Goal: Task Accomplishment & Management: Complete application form

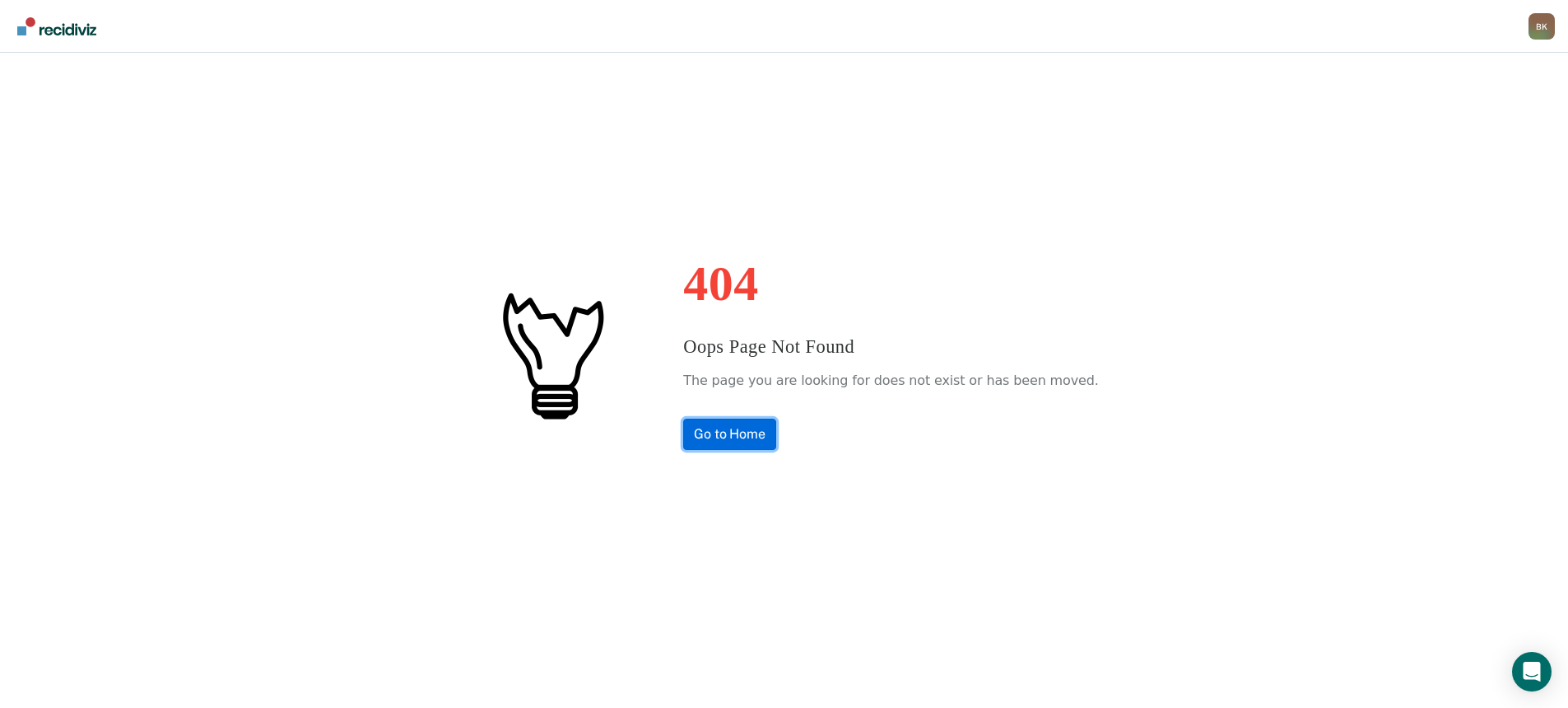
click at [745, 438] on link "Go to Home" at bounding box center [730, 434] width 93 height 32
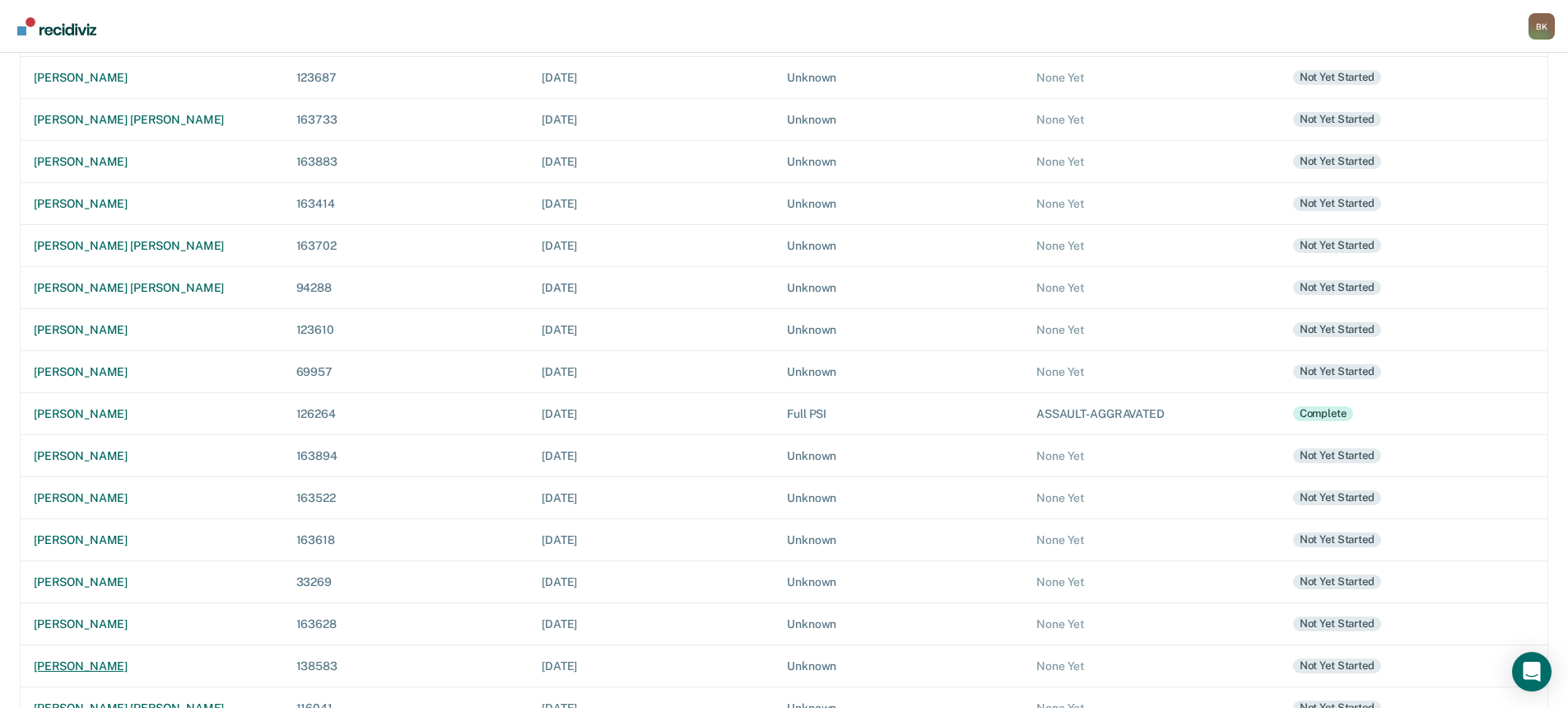
scroll to position [378, 0]
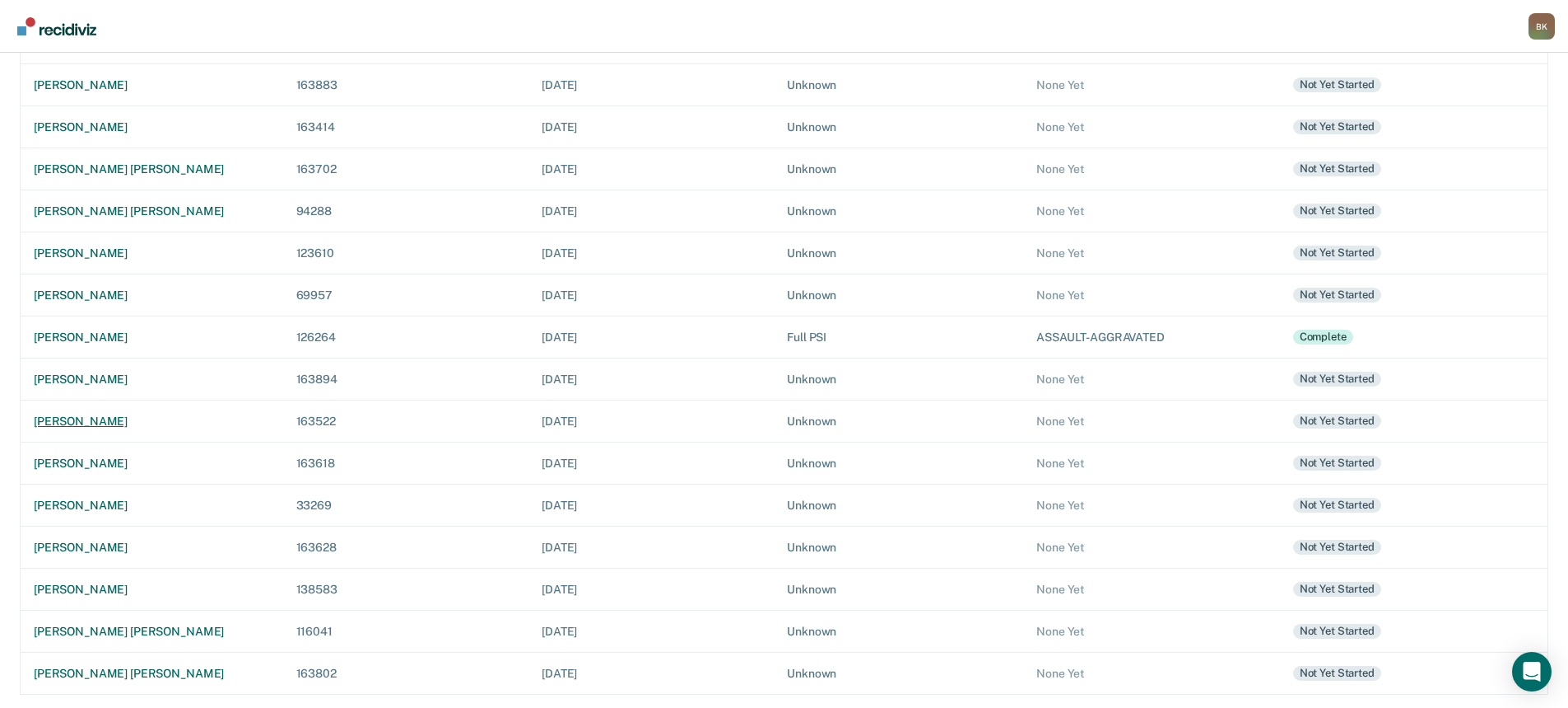
click at [98, 422] on div "maria martinez" at bounding box center [151, 421] width 236 height 14
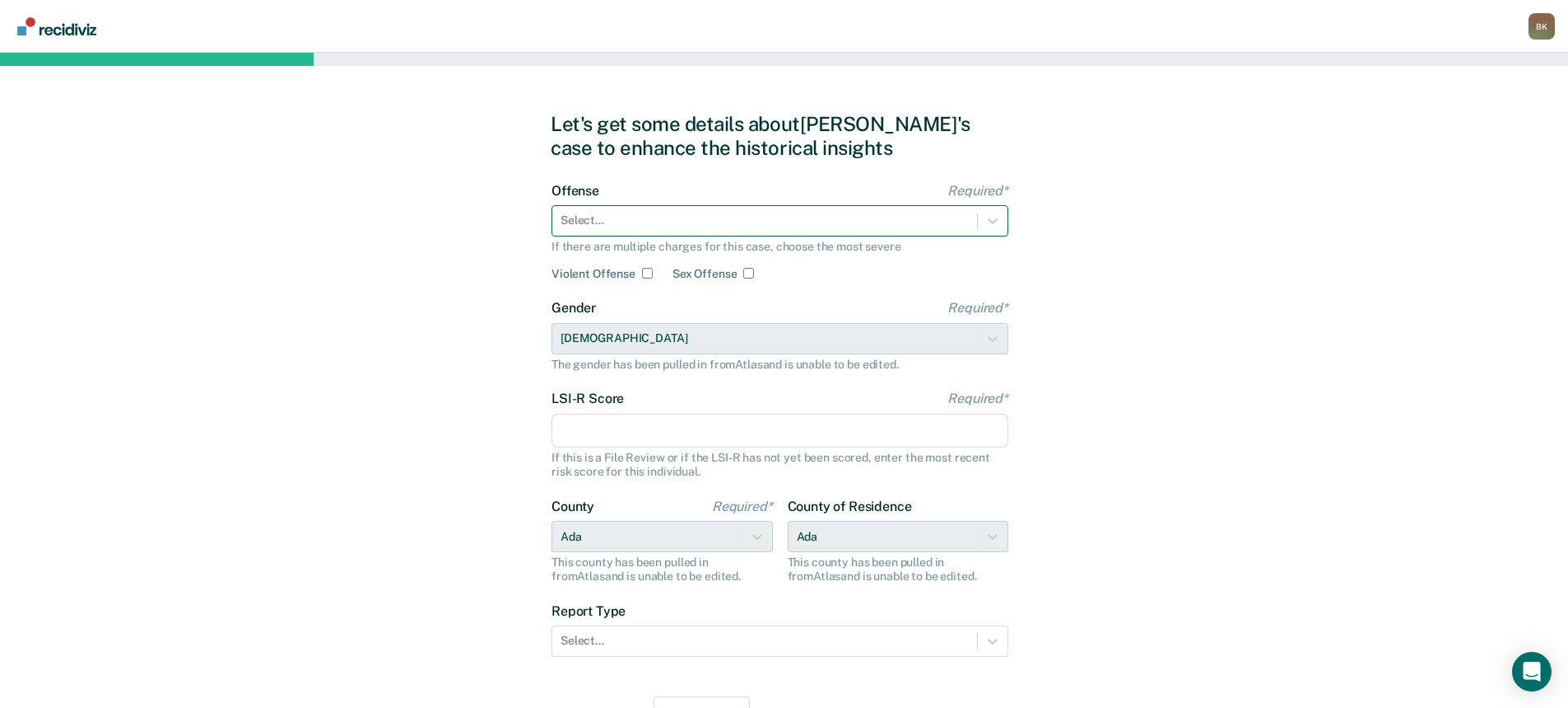
click at [674, 214] on div at bounding box center [765, 221] width 409 height 17
click at [689, 225] on div at bounding box center [765, 221] width 409 height 17
click at [790, 225] on div at bounding box center [765, 221] width 409 height 17
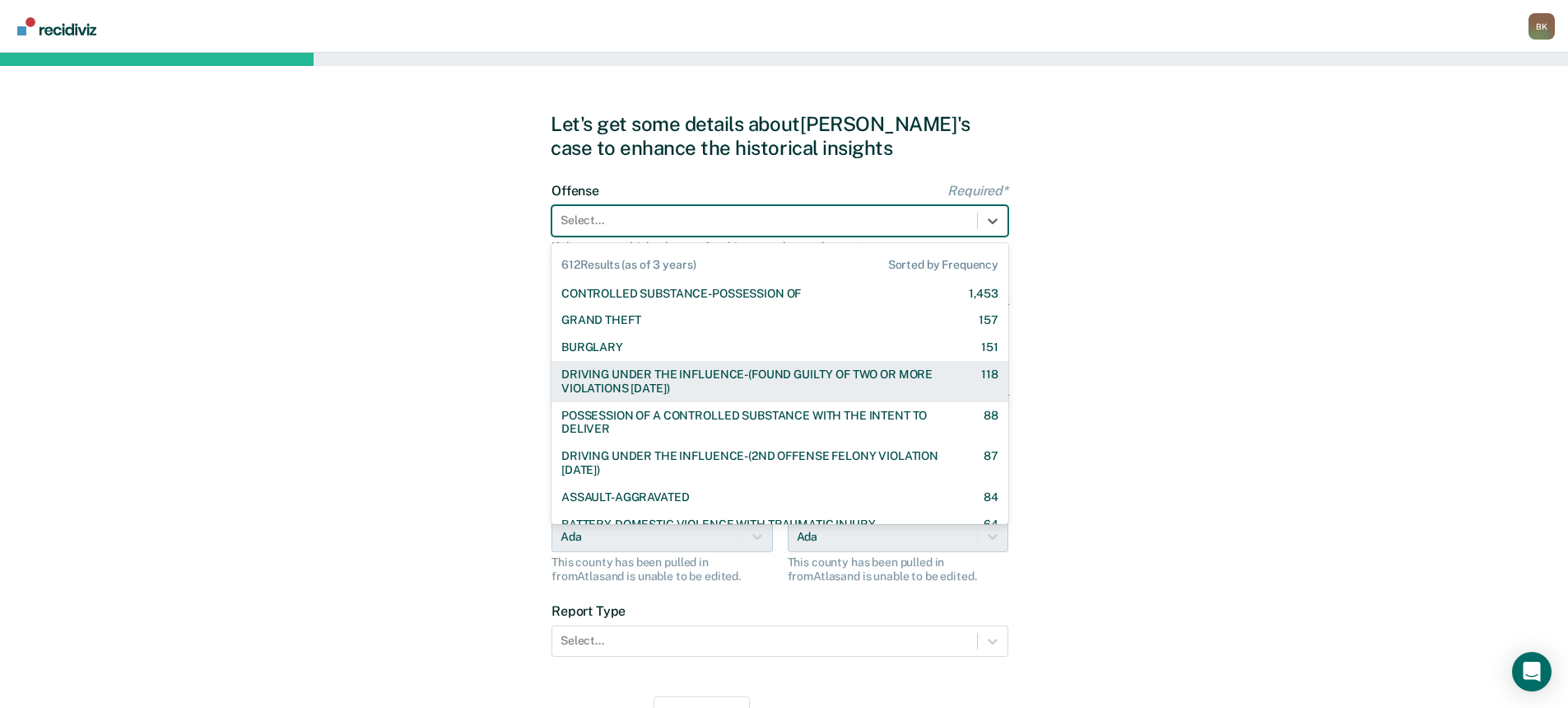
click at [729, 379] on div "DRIVING UNDER THE INFLUENCE-(FOUND GUILTY OF TWO OR MORE VIOLATIONS WITHIN 10 Y…" at bounding box center [757, 381] width 392 height 28
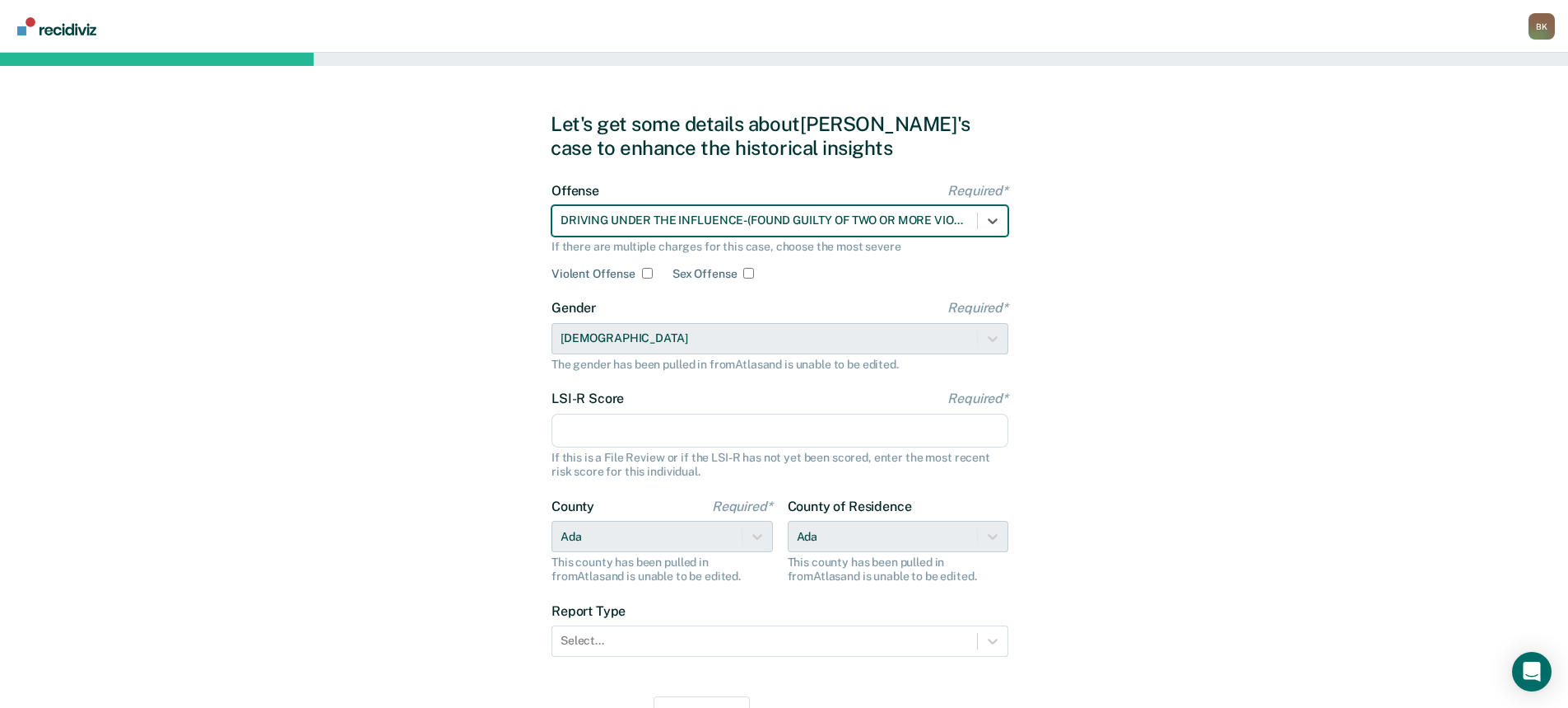
click at [662, 431] on input "LSI-R Score Required*" at bounding box center [780, 431] width 457 height 34
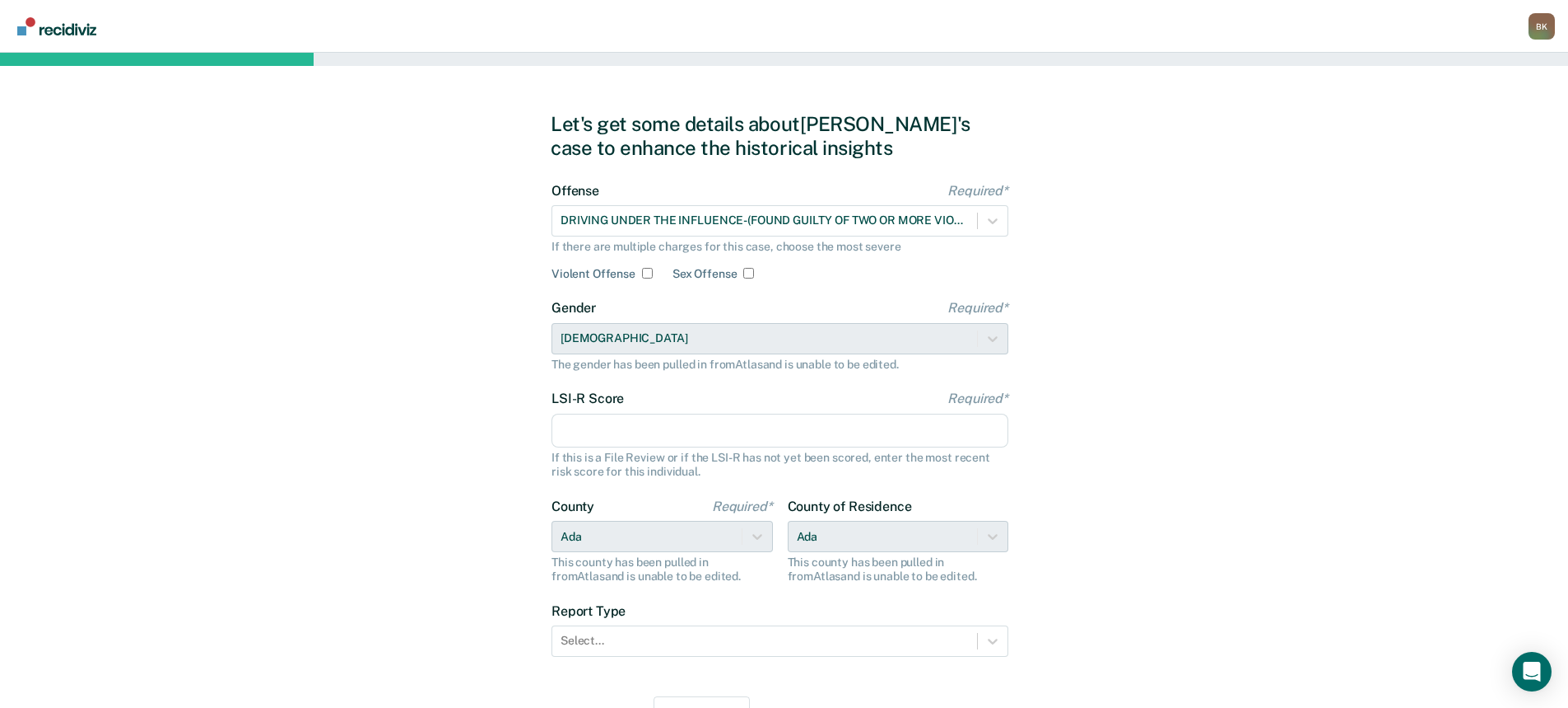
click at [618, 437] on input "LSI-R Score Required*" at bounding box center [780, 431] width 457 height 34
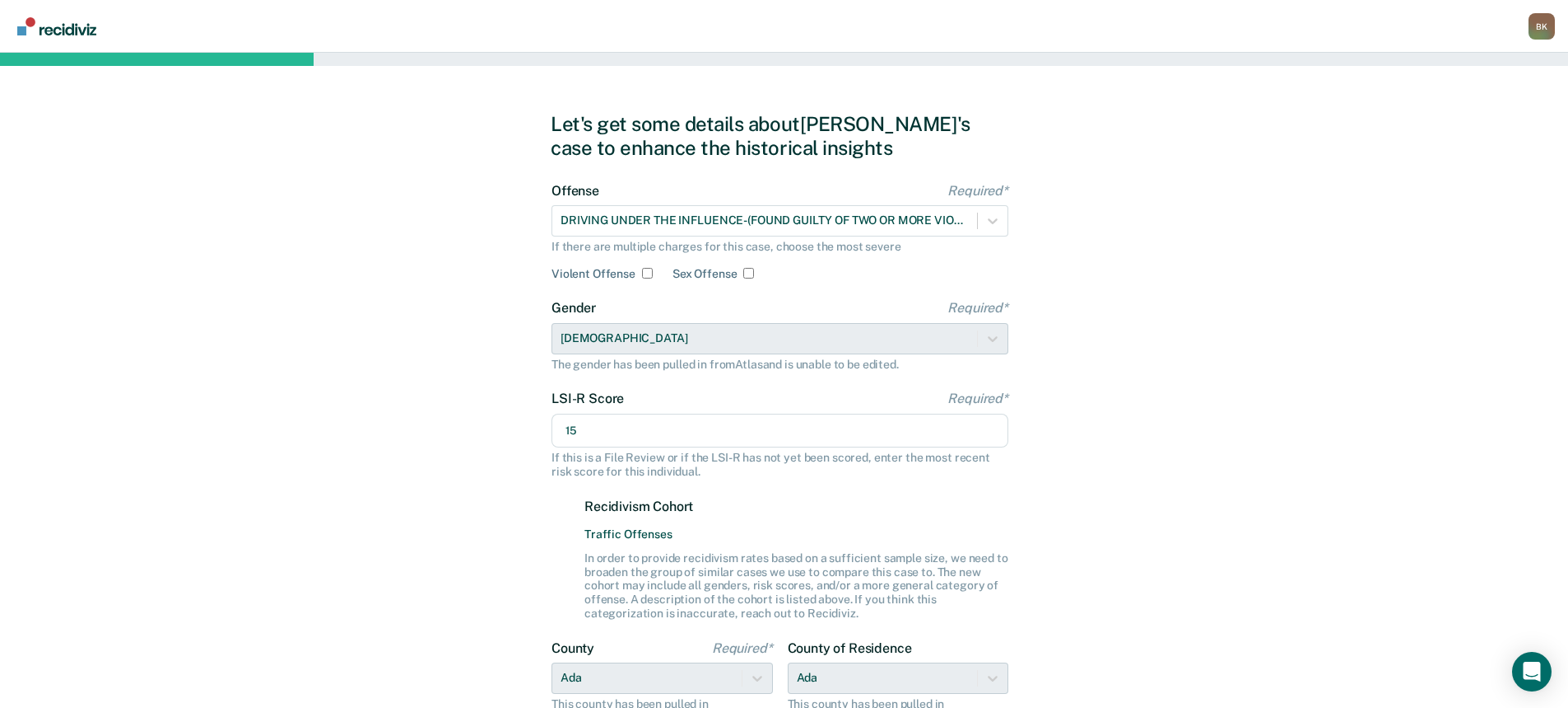
type input "15"
click at [1117, 497] on div "Let's get some details about Maria's case to enhance the historical insights Of…" at bounding box center [784, 494] width 1568 height 884
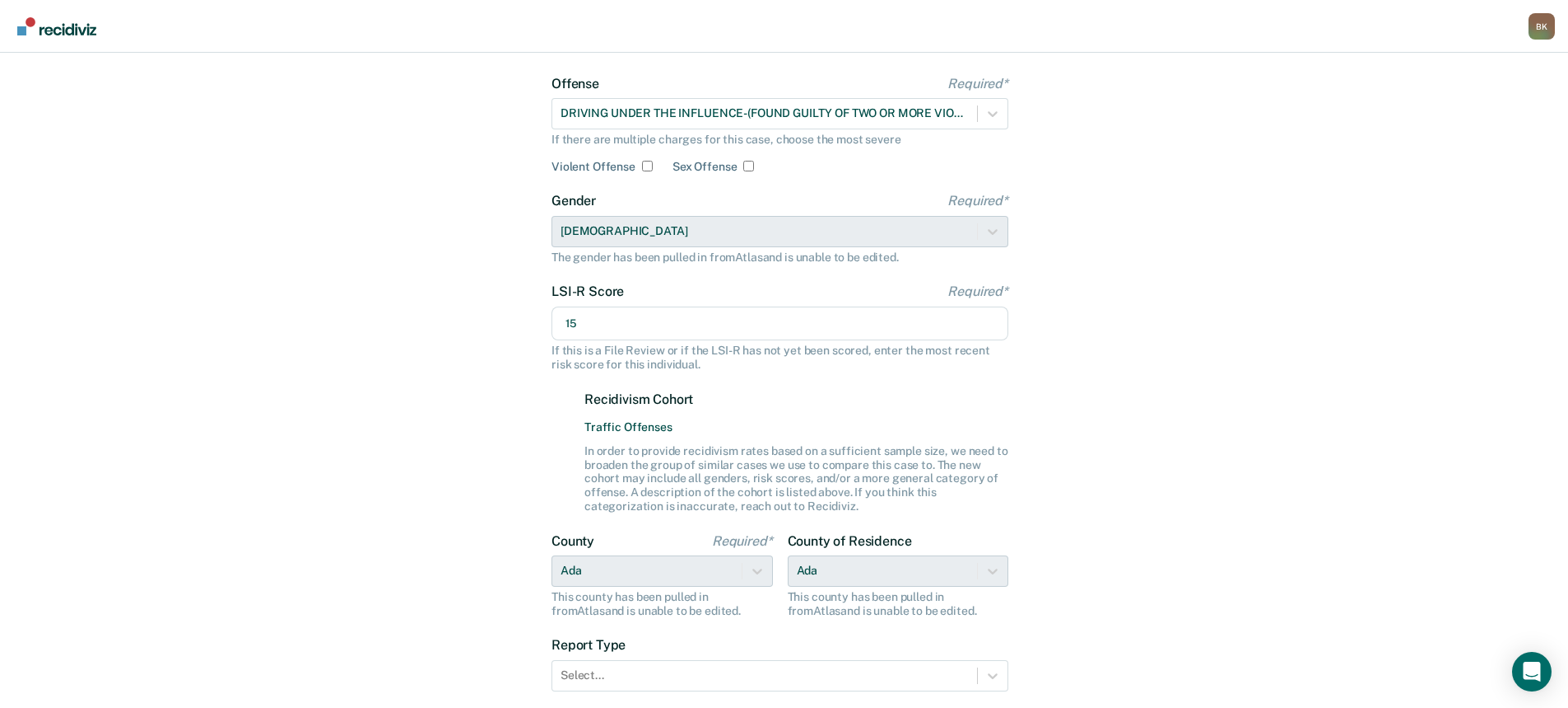
scroll to position [229, 0]
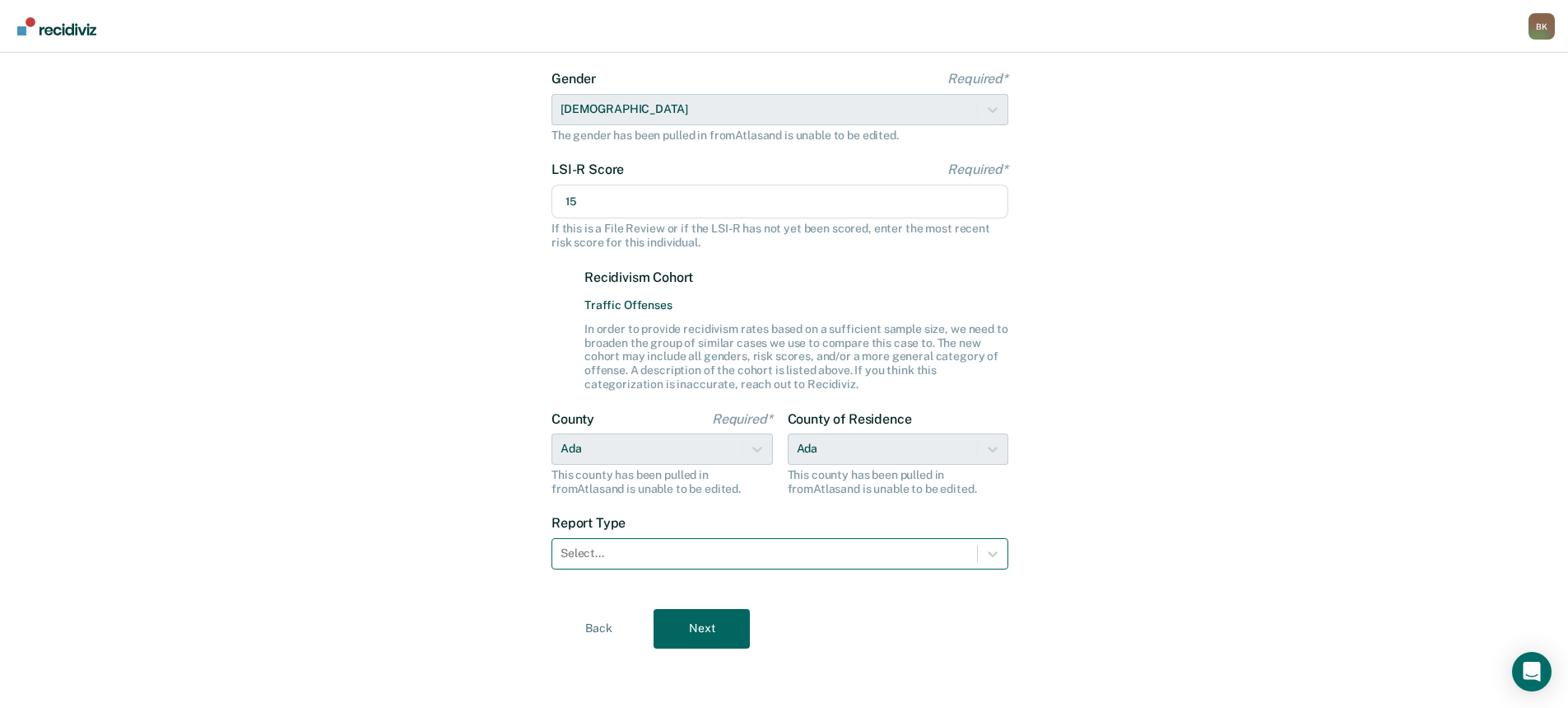
click at [676, 543] on div "Select..." at bounding box center [765, 552] width 425 height 24
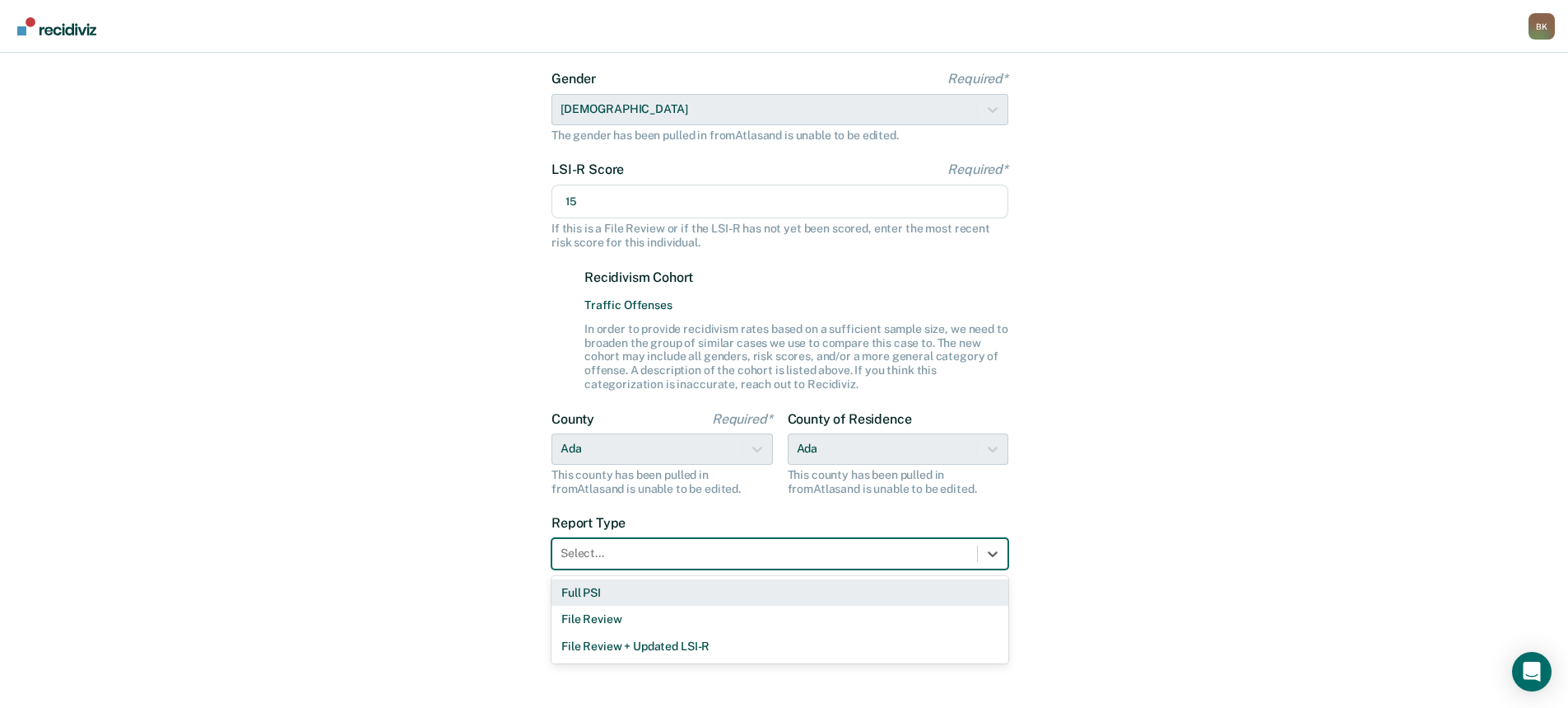
click at [670, 593] on div "Full PSI" at bounding box center [780, 592] width 457 height 27
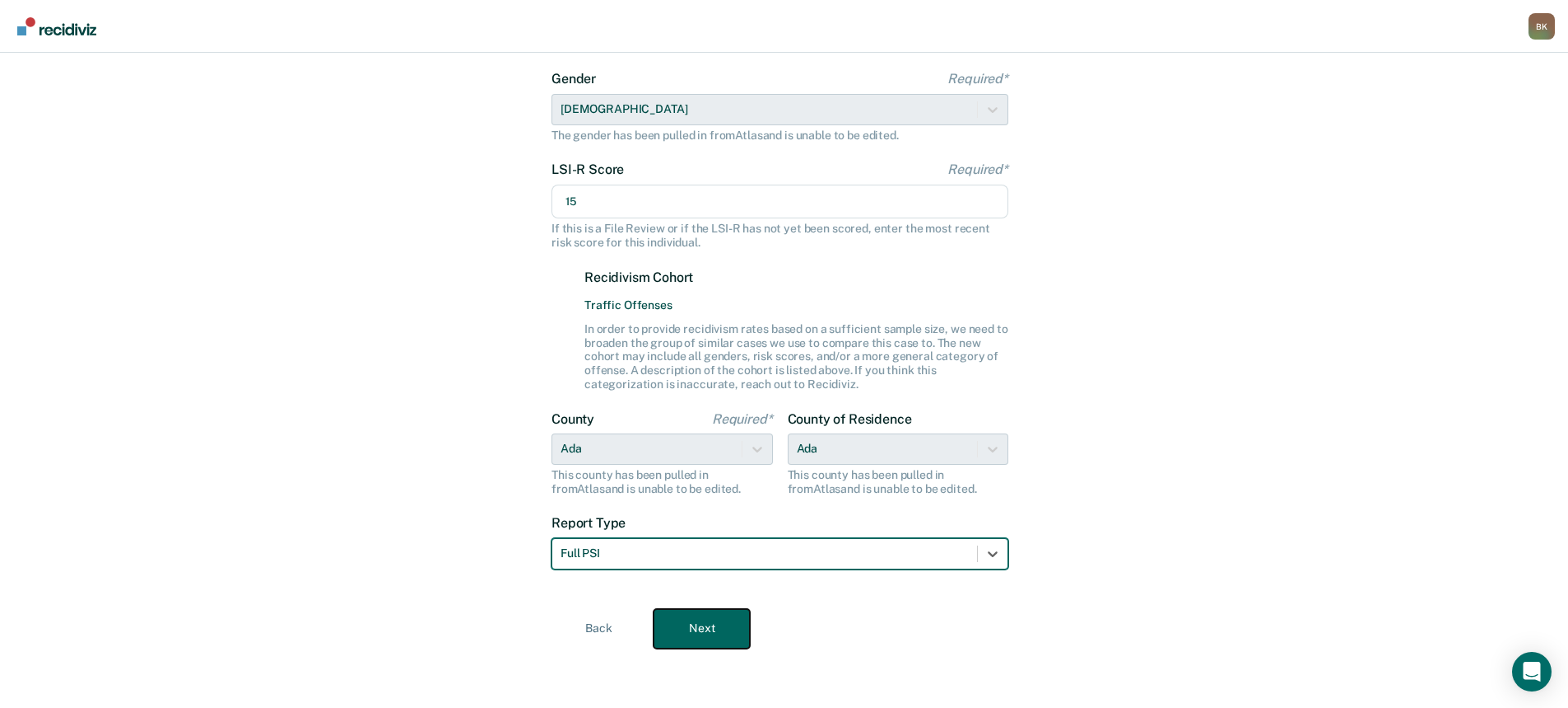
click at [709, 629] on button "Next" at bounding box center [702, 628] width 96 height 39
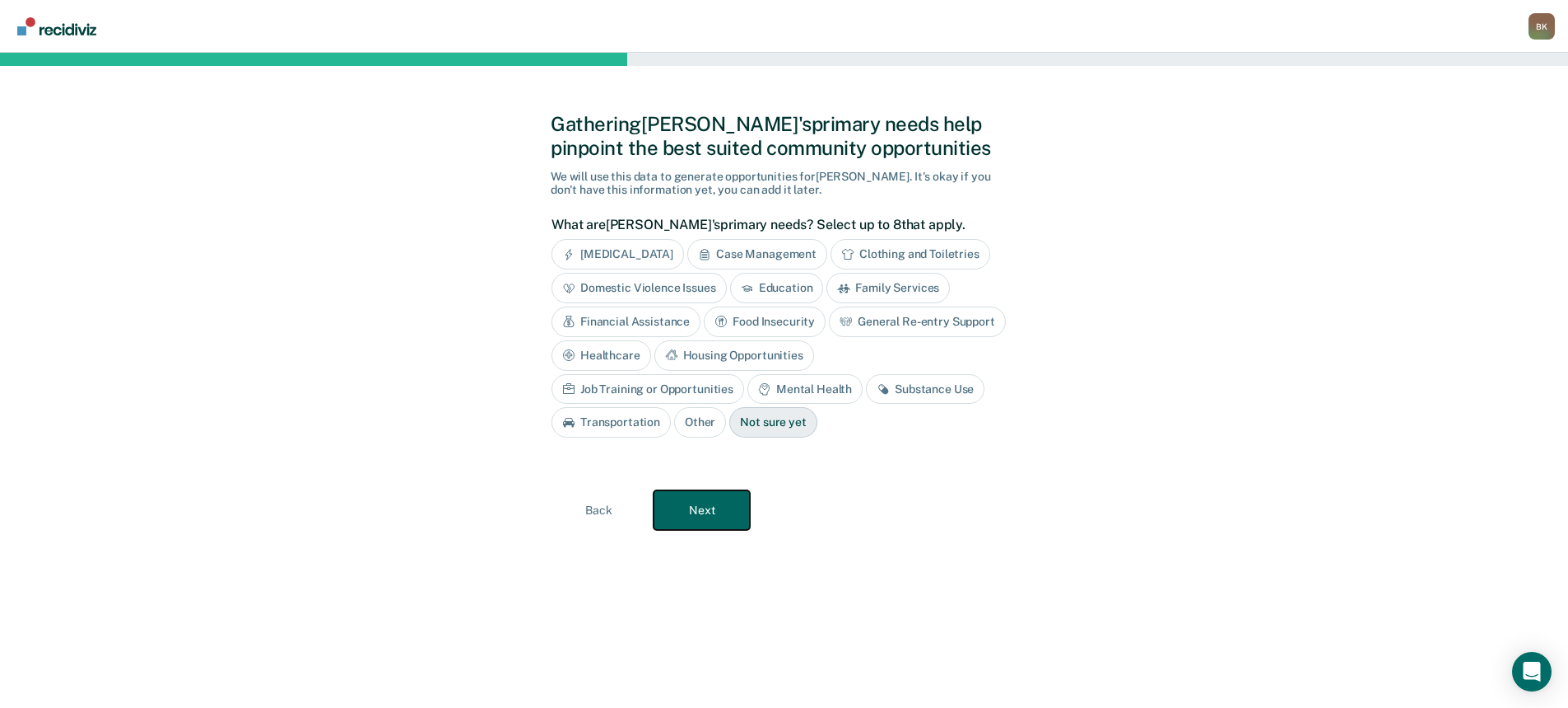
scroll to position [0, 0]
click at [753, 396] on div "Mental Health" at bounding box center [811, 389] width 116 height 31
click at [892, 387] on div "Substance Use" at bounding box center [951, 389] width 118 height 31
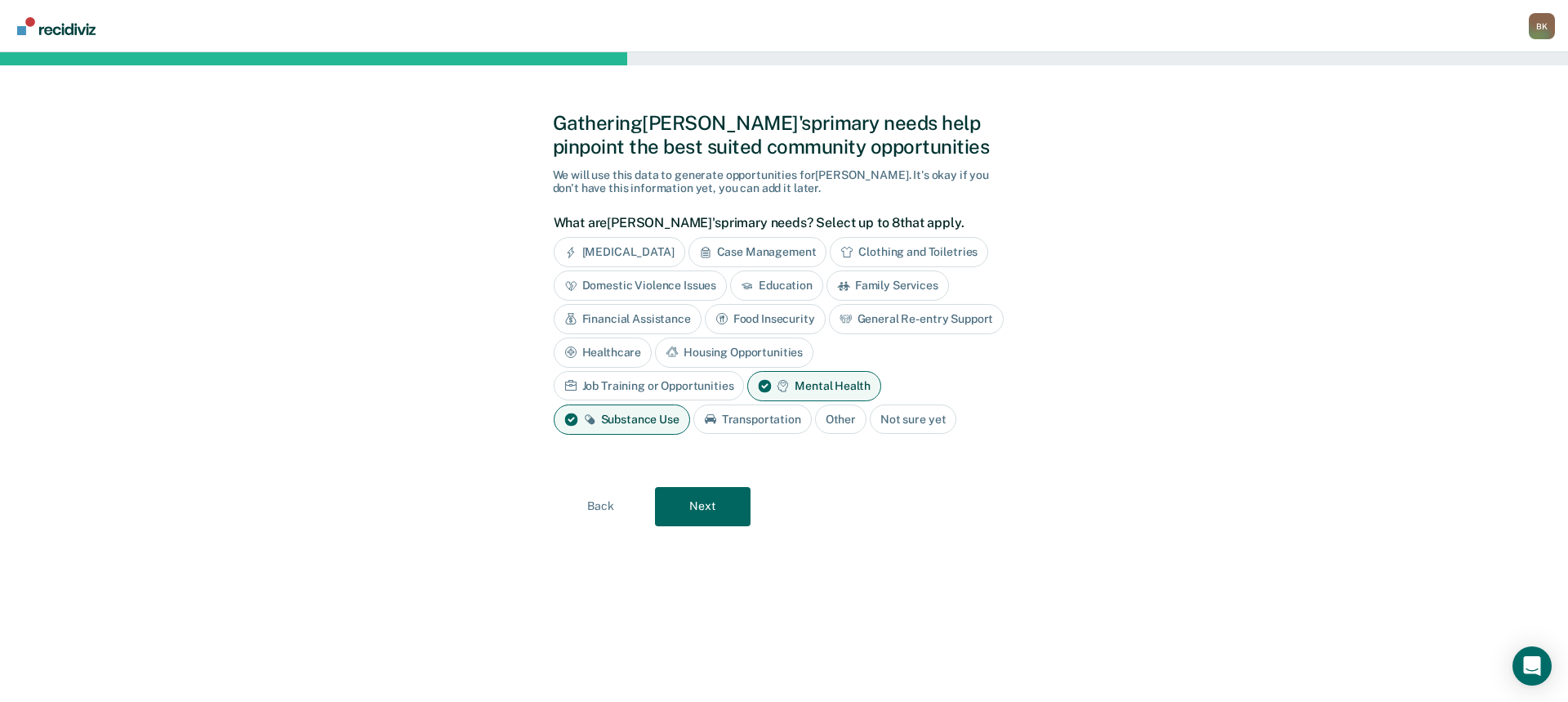
click at [812, 405] on div "Transportation" at bounding box center [752, 420] width 118 height 30
click at [709, 507] on button "Next" at bounding box center [702, 506] width 96 height 39
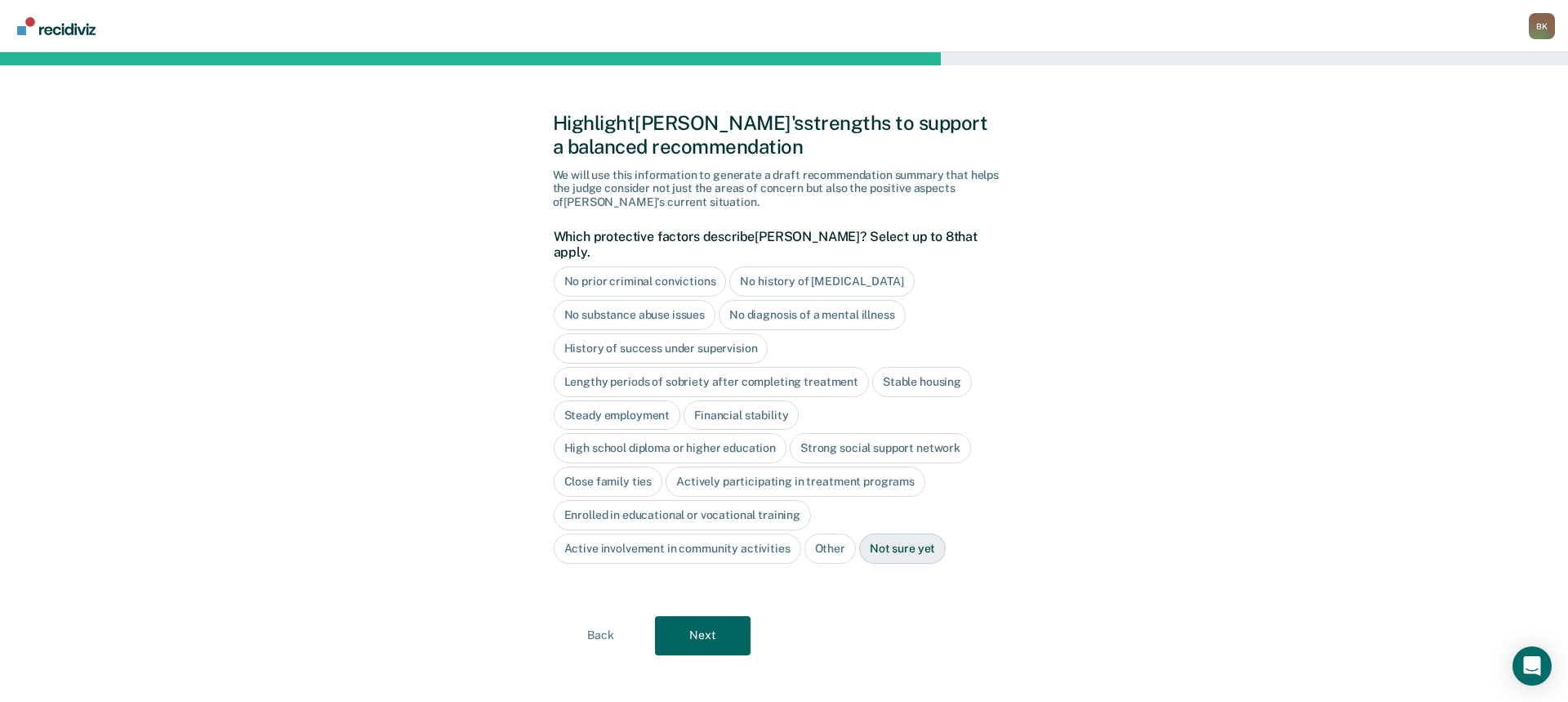
click at [773, 270] on div "No history of violent behavior" at bounding box center [821, 281] width 185 height 30
click at [957, 370] on div "Stable housing" at bounding box center [922, 382] width 99 height 30
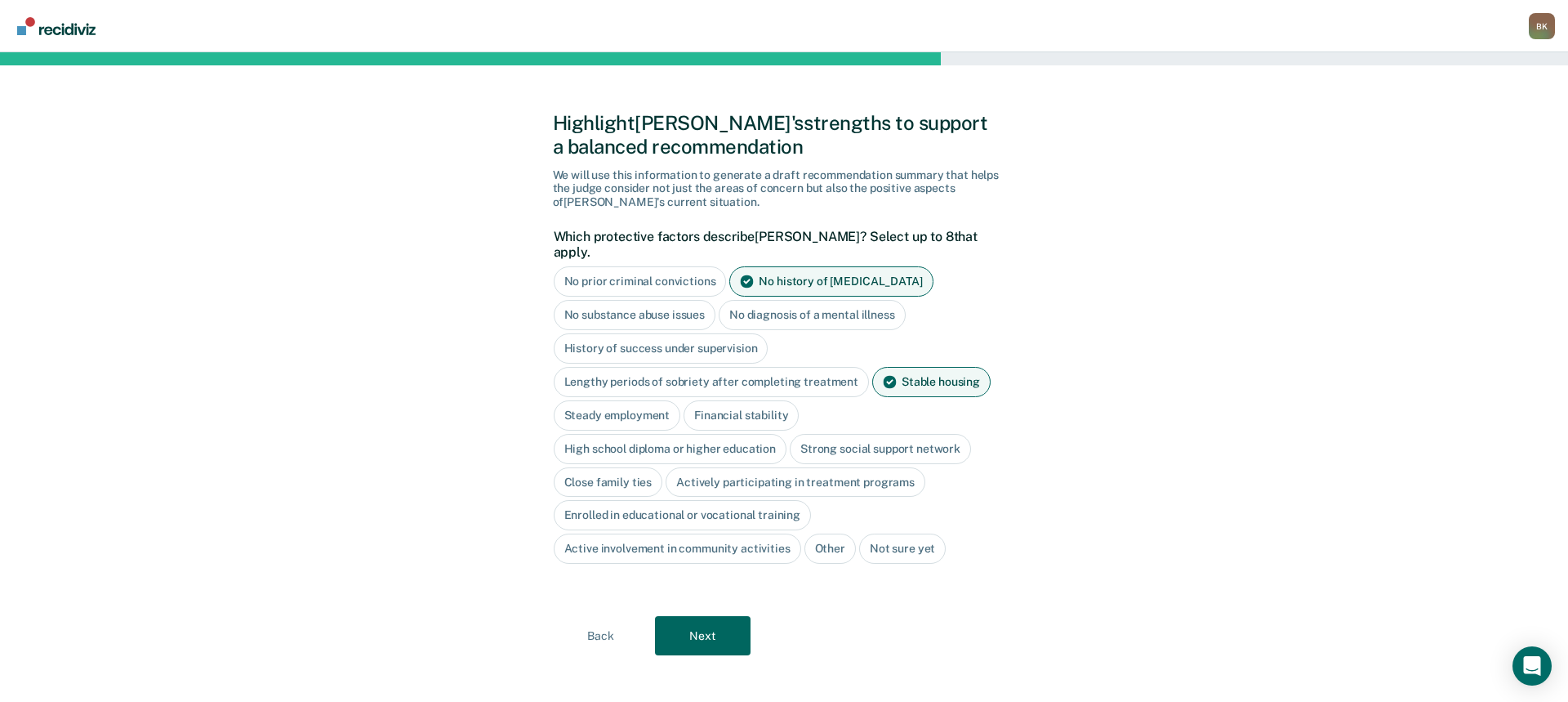
click at [635, 400] on div "Steady employment" at bounding box center [618, 415] width 127 height 30
click at [759, 400] on div "Financial stability" at bounding box center [760, 415] width 116 height 30
click at [739, 436] on div "High school diploma or higher education" at bounding box center [671, 449] width 234 height 30
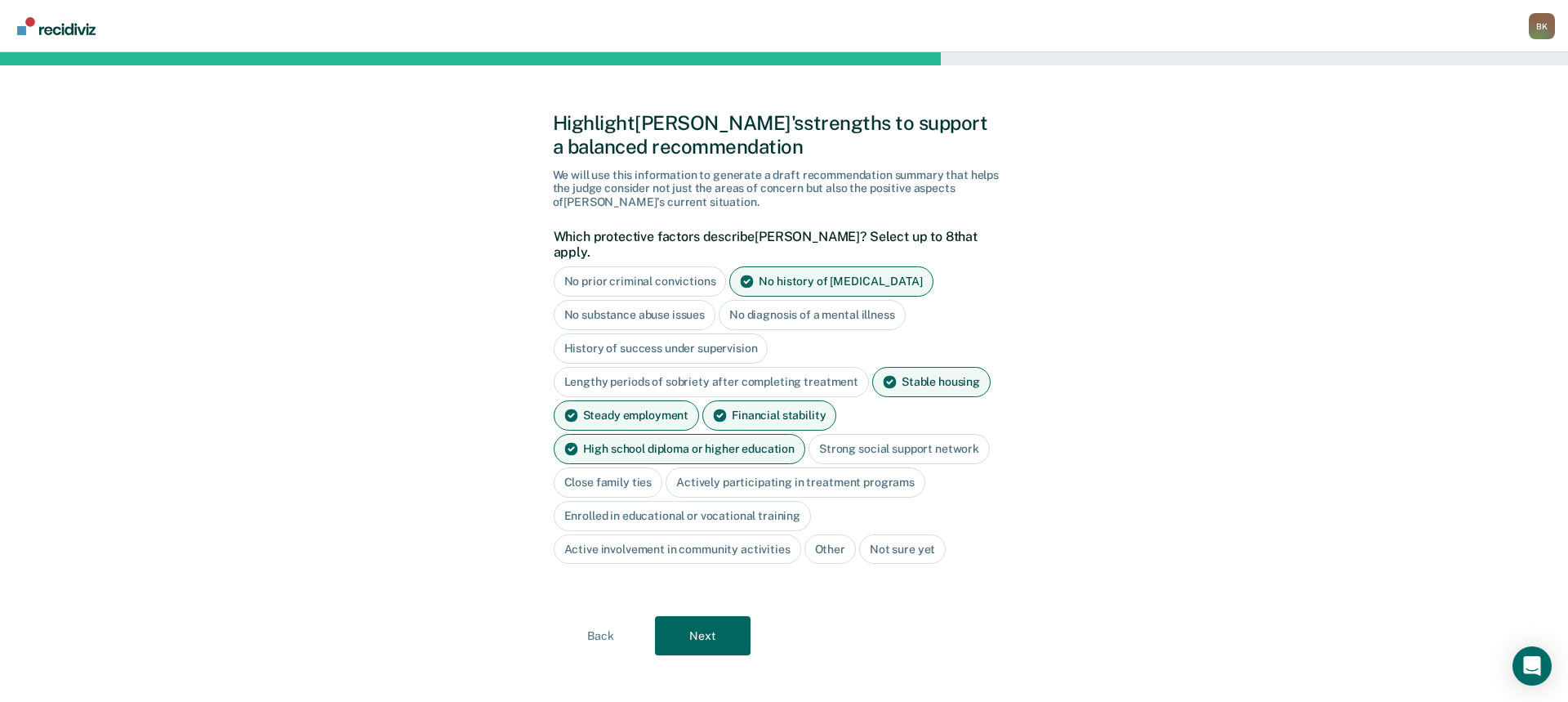
click at [848, 434] on div "Strong social support network" at bounding box center [899, 449] width 181 height 30
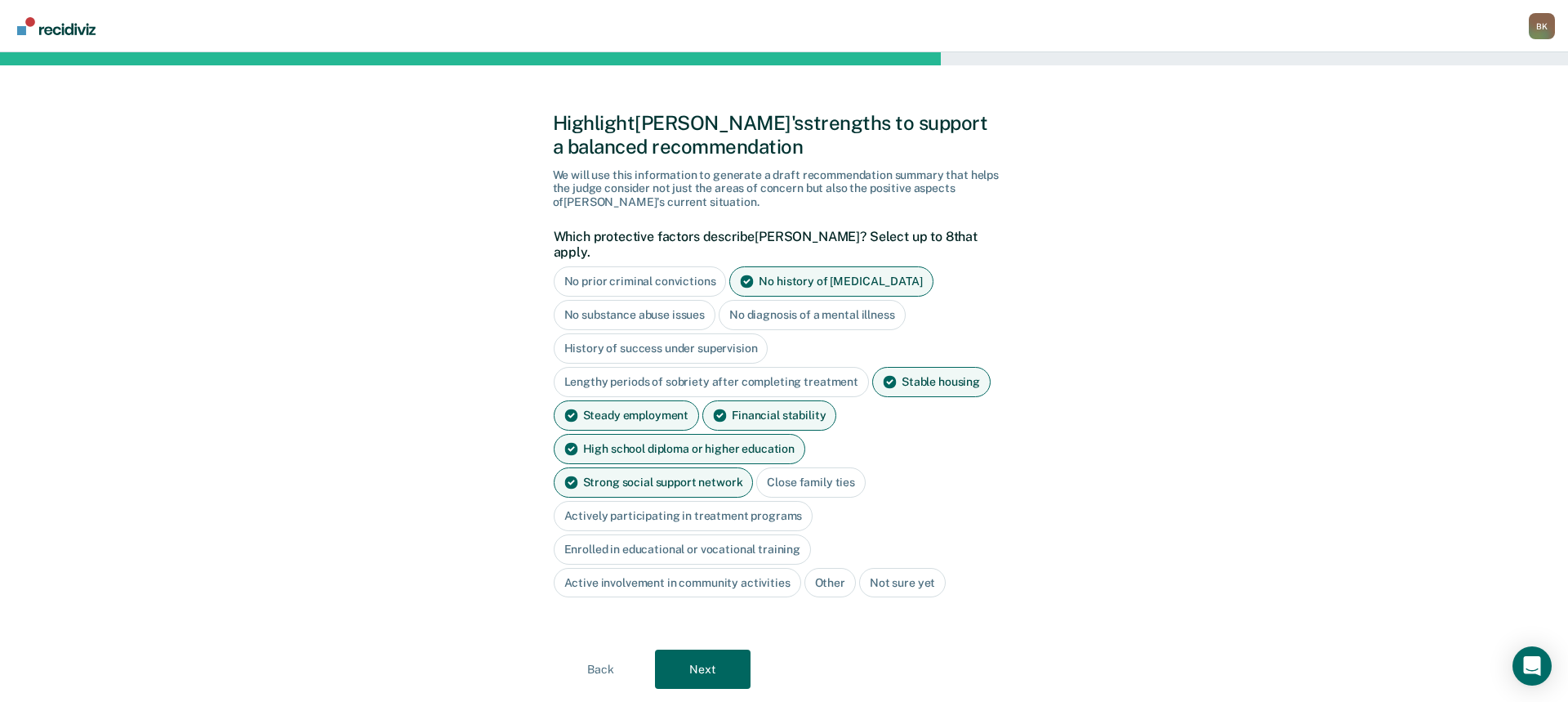
click at [756, 467] on div "Close family ties" at bounding box center [811, 482] width 110 height 30
click at [772, 501] on div "Actively participating in treatment programs" at bounding box center [684, 516] width 260 height 30
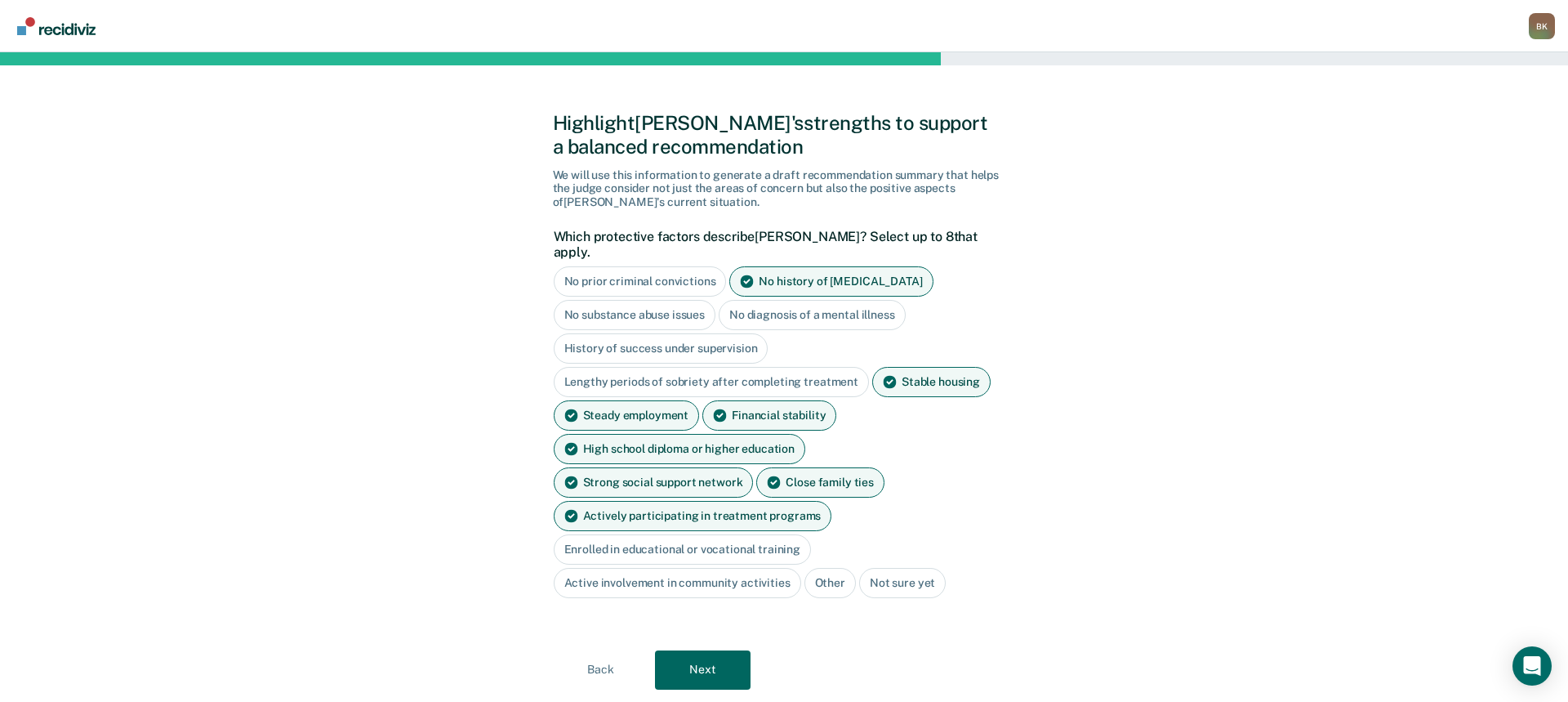
click at [708, 534] on div "Enrolled in educational or vocational training" at bounding box center [683, 549] width 258 height 30
click at [692, 534] on div "Enrolled in educational or vocational training" at bounding box center [683, 549] width 258 height 30
click at [715, 650] on button "Next" at bounding box center [702, 669] width 96 height 39
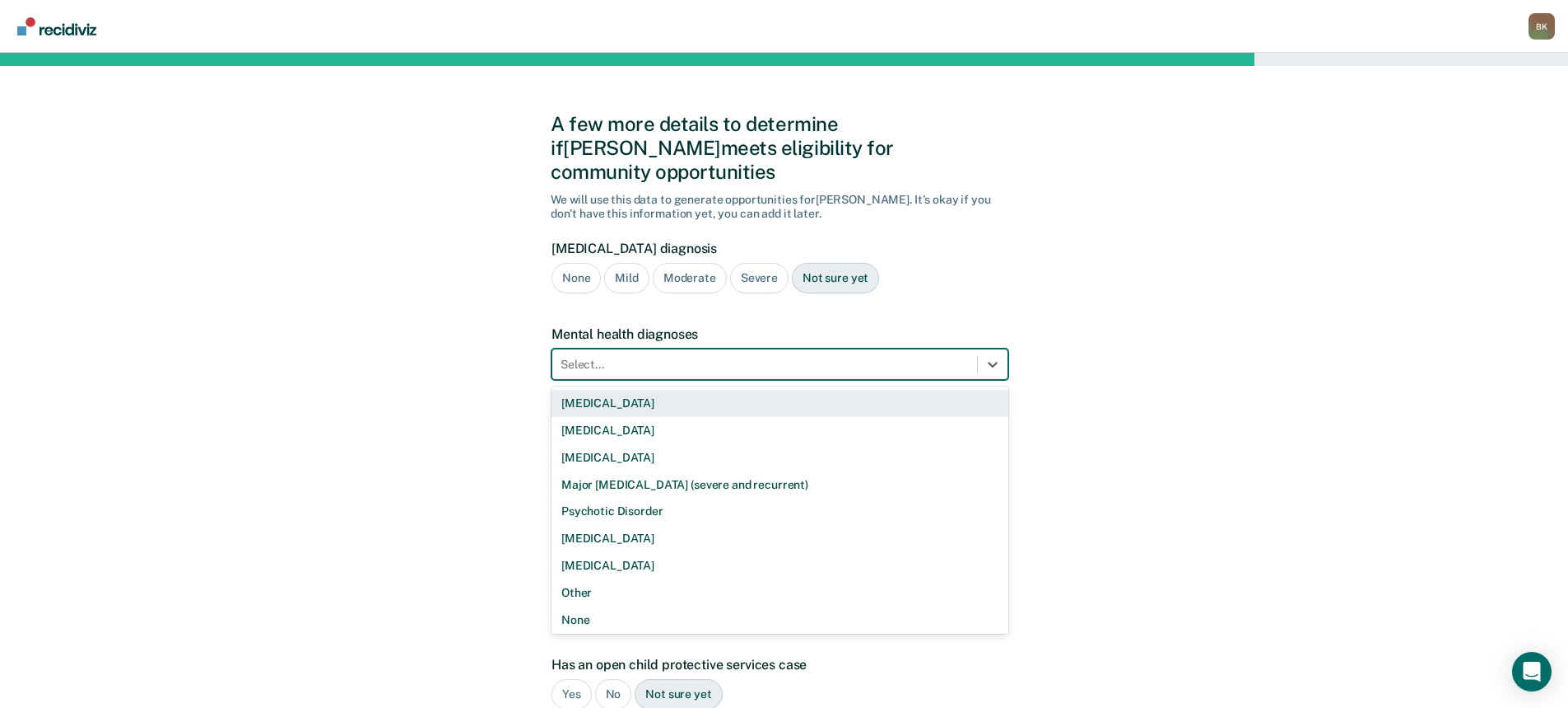
click at [656, 355] on div at bounding box center [765, 364] width 409 height 17
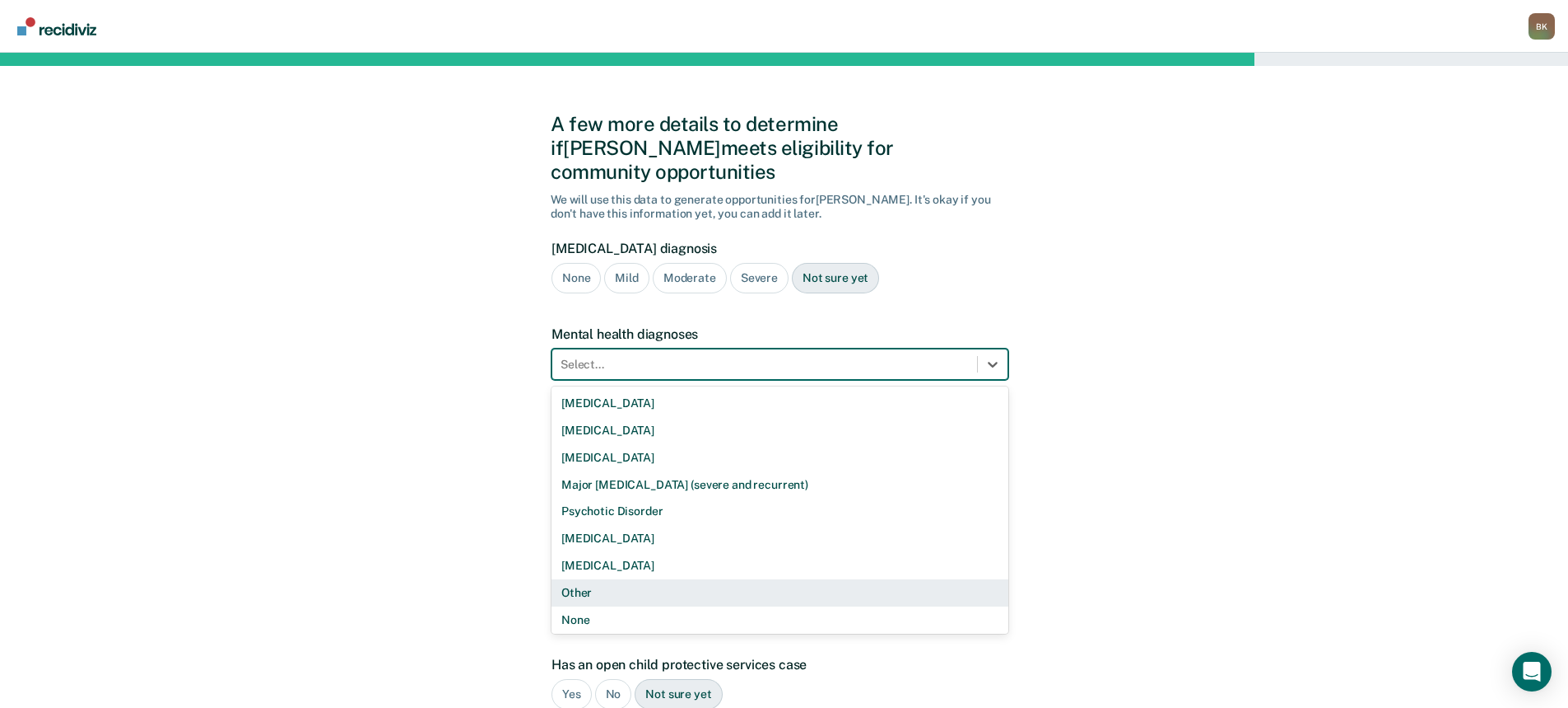
click at [636, 579] on div "Other" at bounding box center [780, 592] width 457 height 27
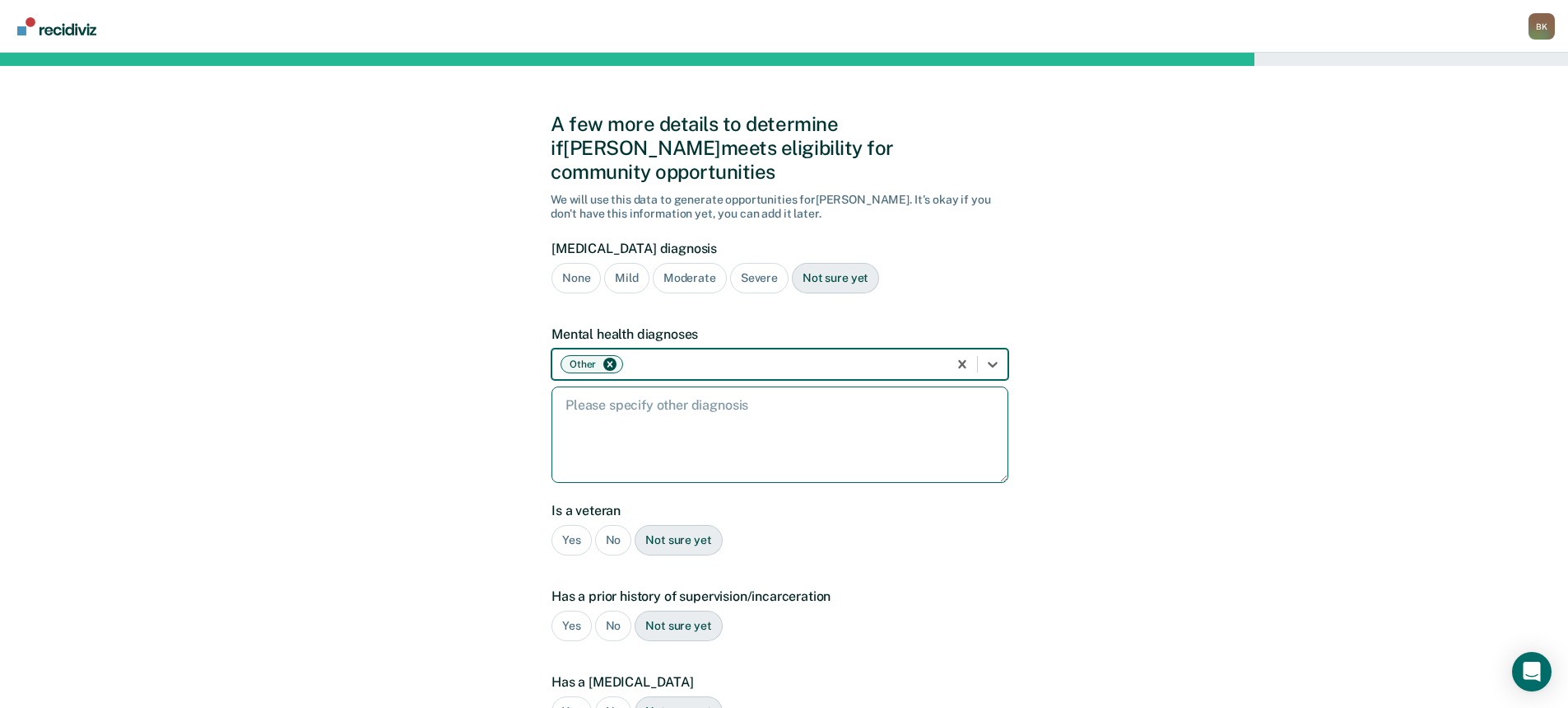
click at [625, 392] on textarea at bounding box center [780, 434] width 457 height 97
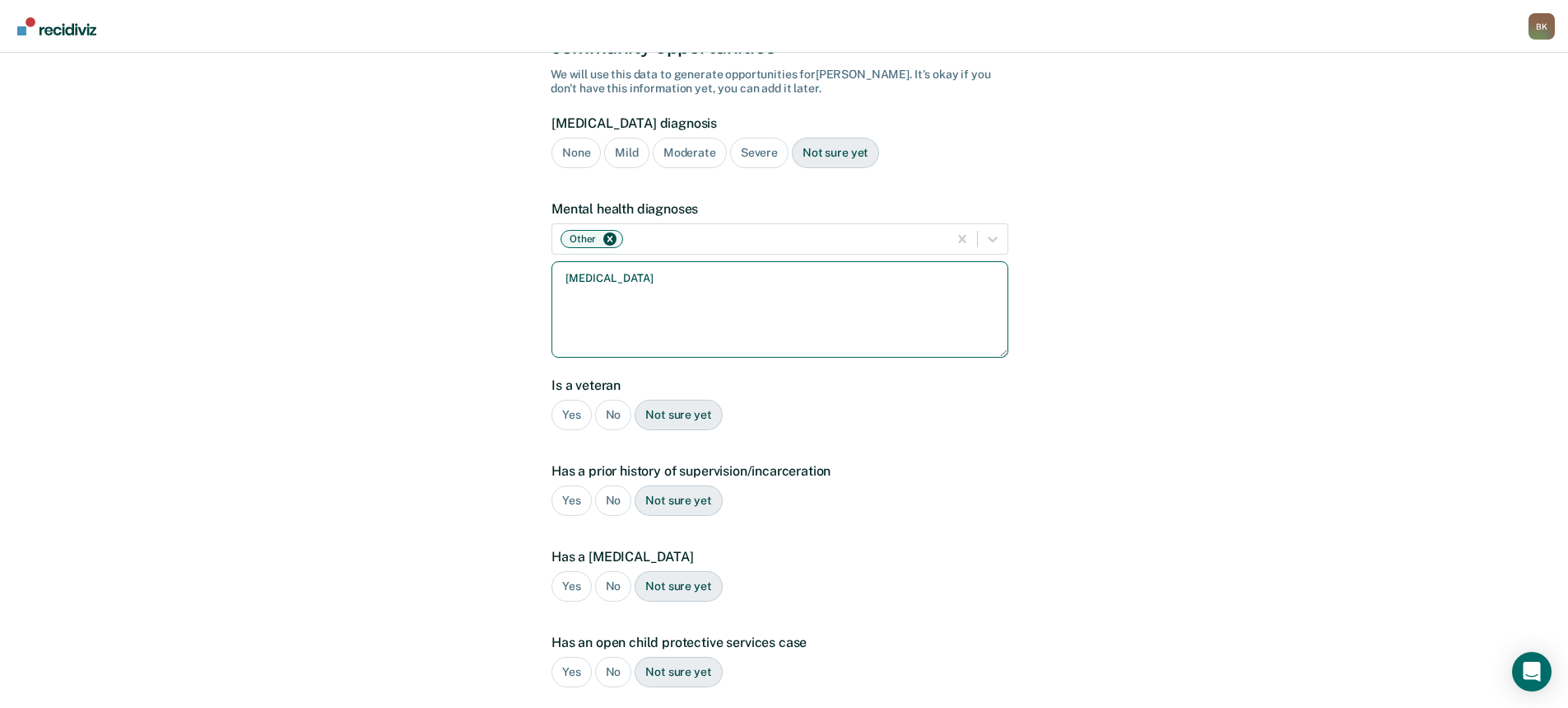
scroll to position [164, 0]
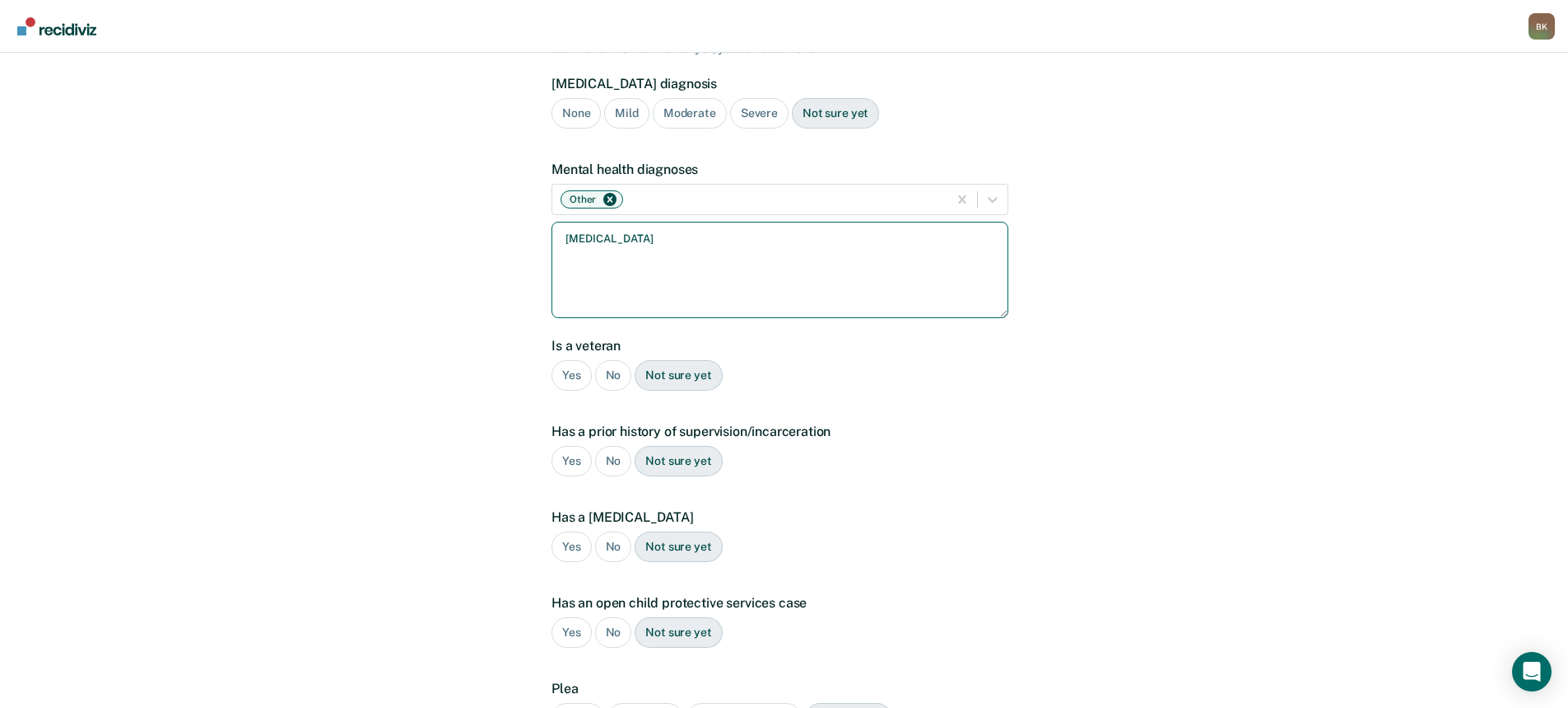
type textarea "posttraumatic stress disorder"
click at [565, 360] on div "Yes" at bounding box center [572, 375] width 40 height 31
click at [568, 445] on div "Yes" at bounding box center [572, 461] width 40 height 31
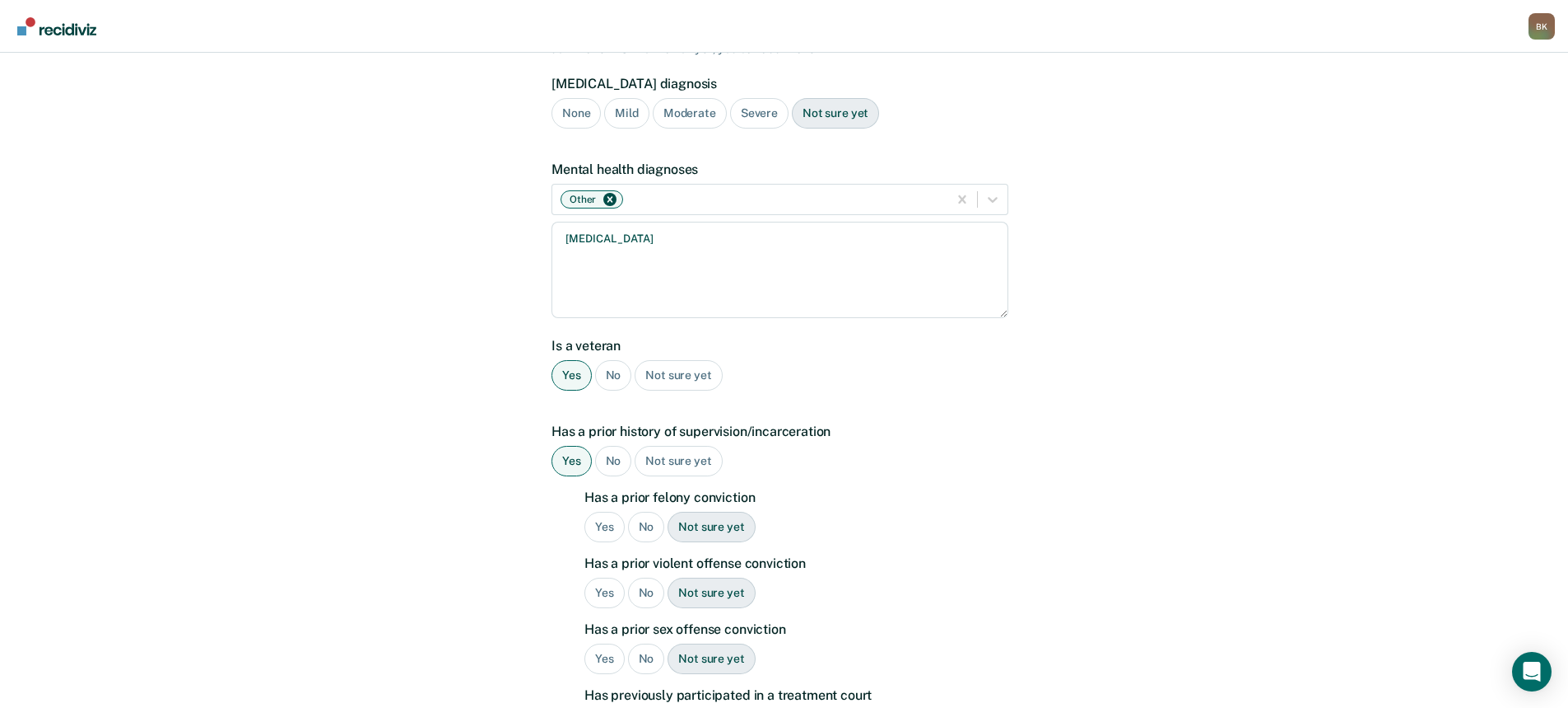
click at [643, 511] on div "No" at bounding box center [646, 526] width 37 height 31
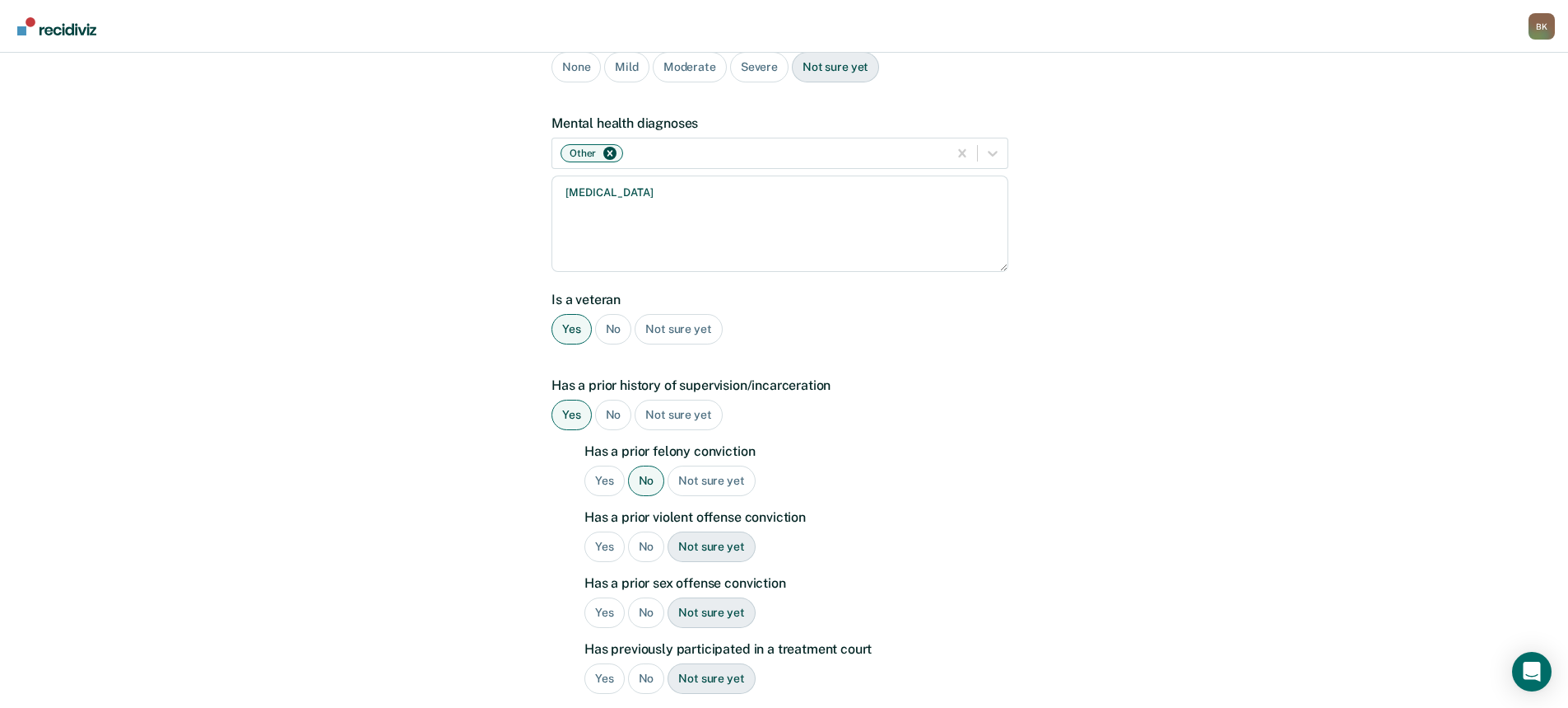
scroll to position [247, 0]
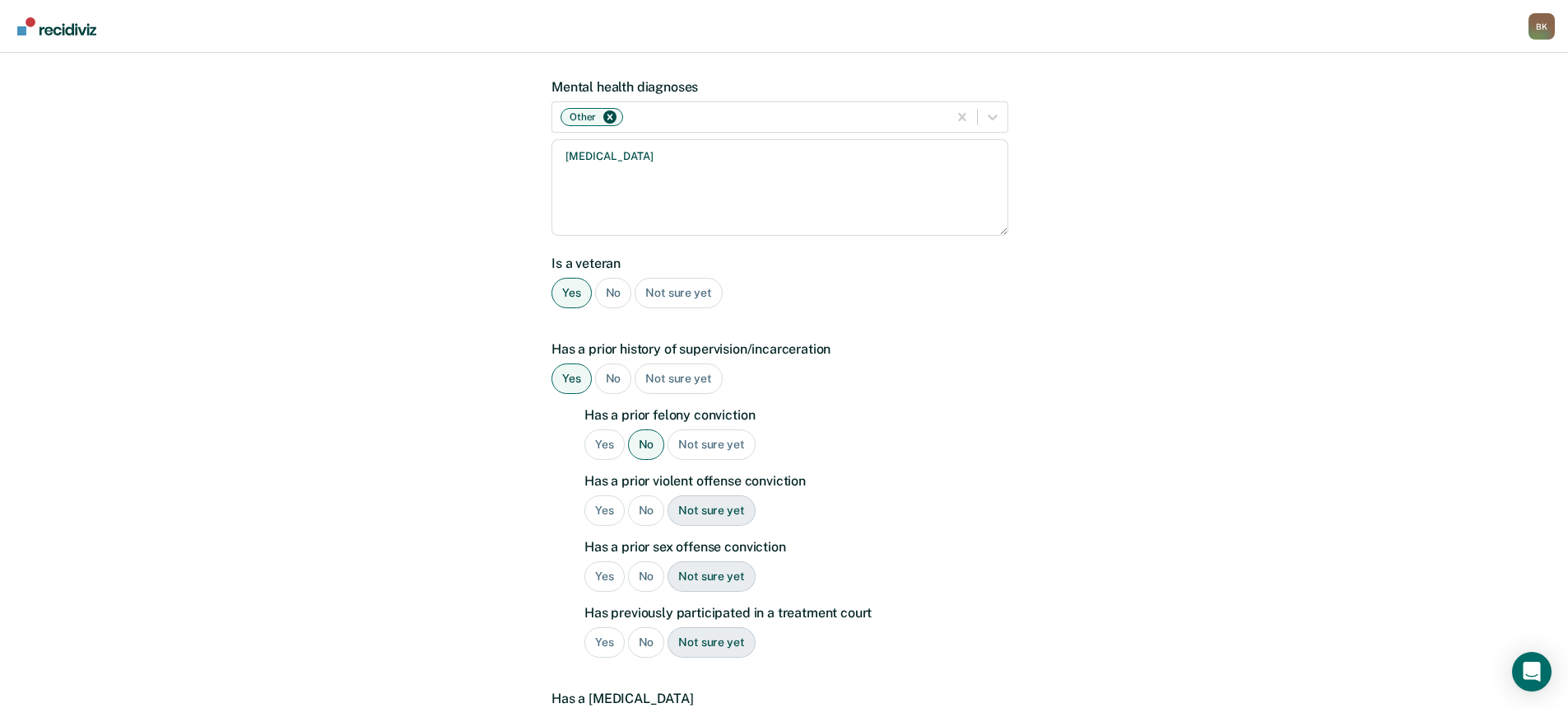
click at [645, 495] on div "No" at bounding box center [646, 510] width 37 height 31
click at [651, 561] on div "No" at bounding box center [646, 576] width 37 height 31
click at [648, 627] on div "No" at bounding box center [646, 642] width 37 height 31
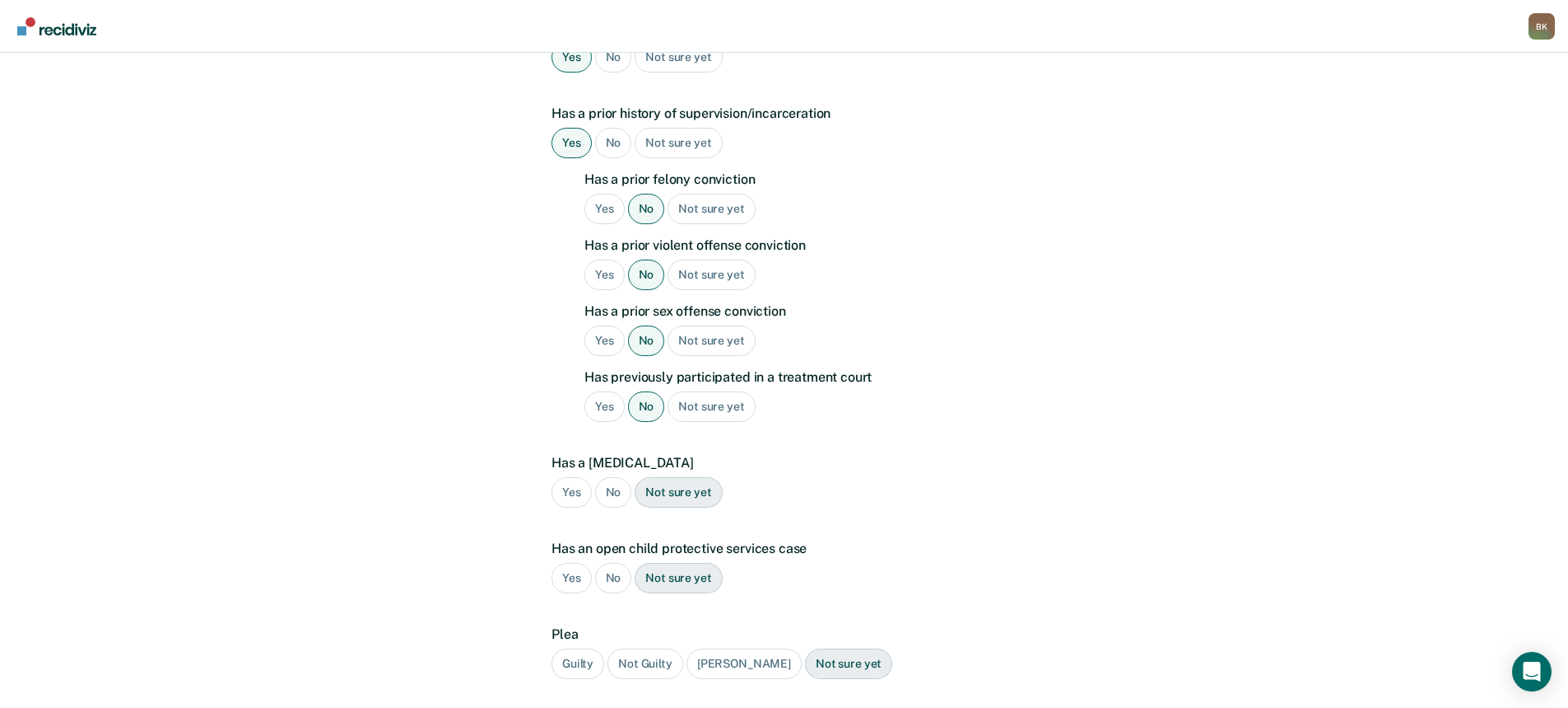
scroll to position [494, 0]
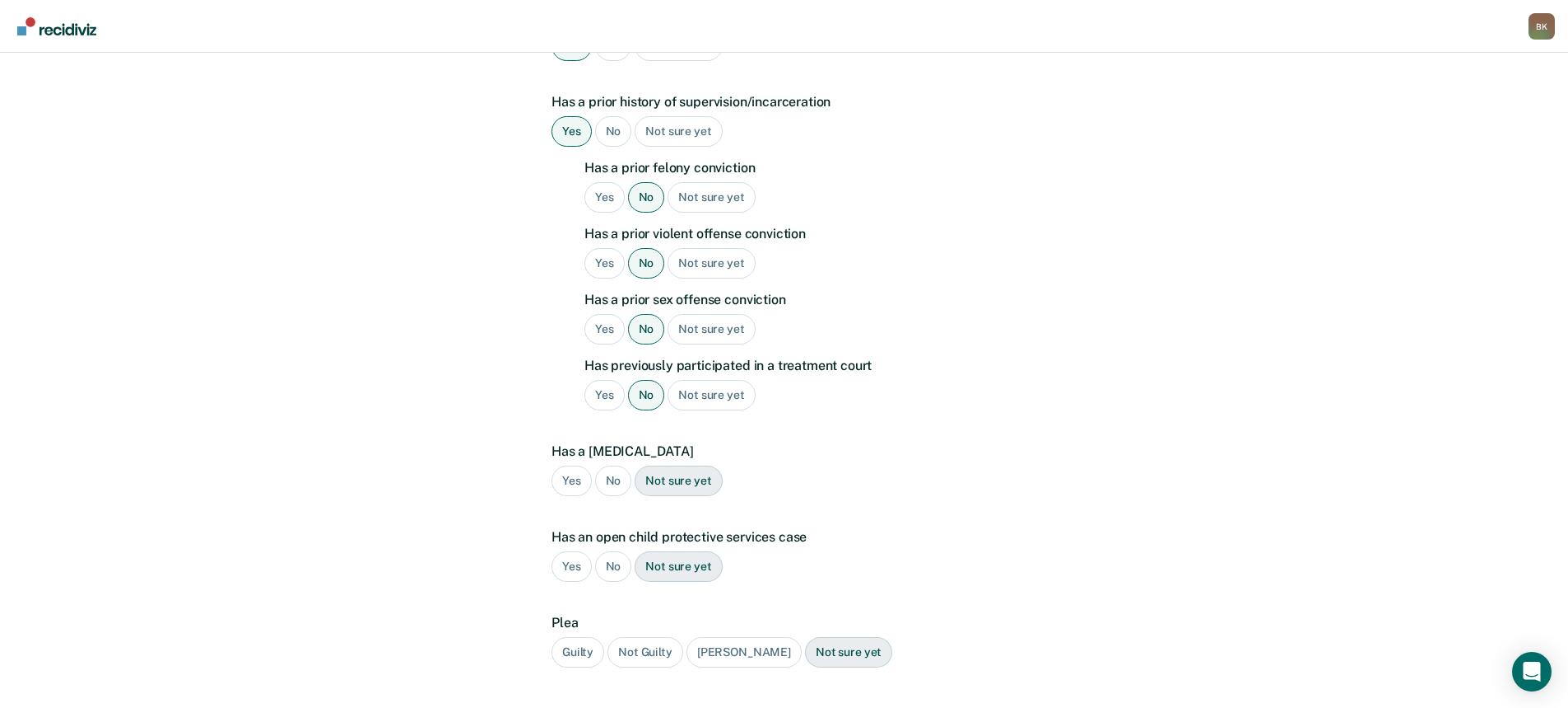
click at [606, 465] on div "No" at bounding box center [613, 481] width 37 height 31
click at [611, 551] on div "No" at bounding box center [613, 567] width 37 height 31
click at [578, 636] on div "Guilty" at bounding box center [578, 652] width 53 height 31
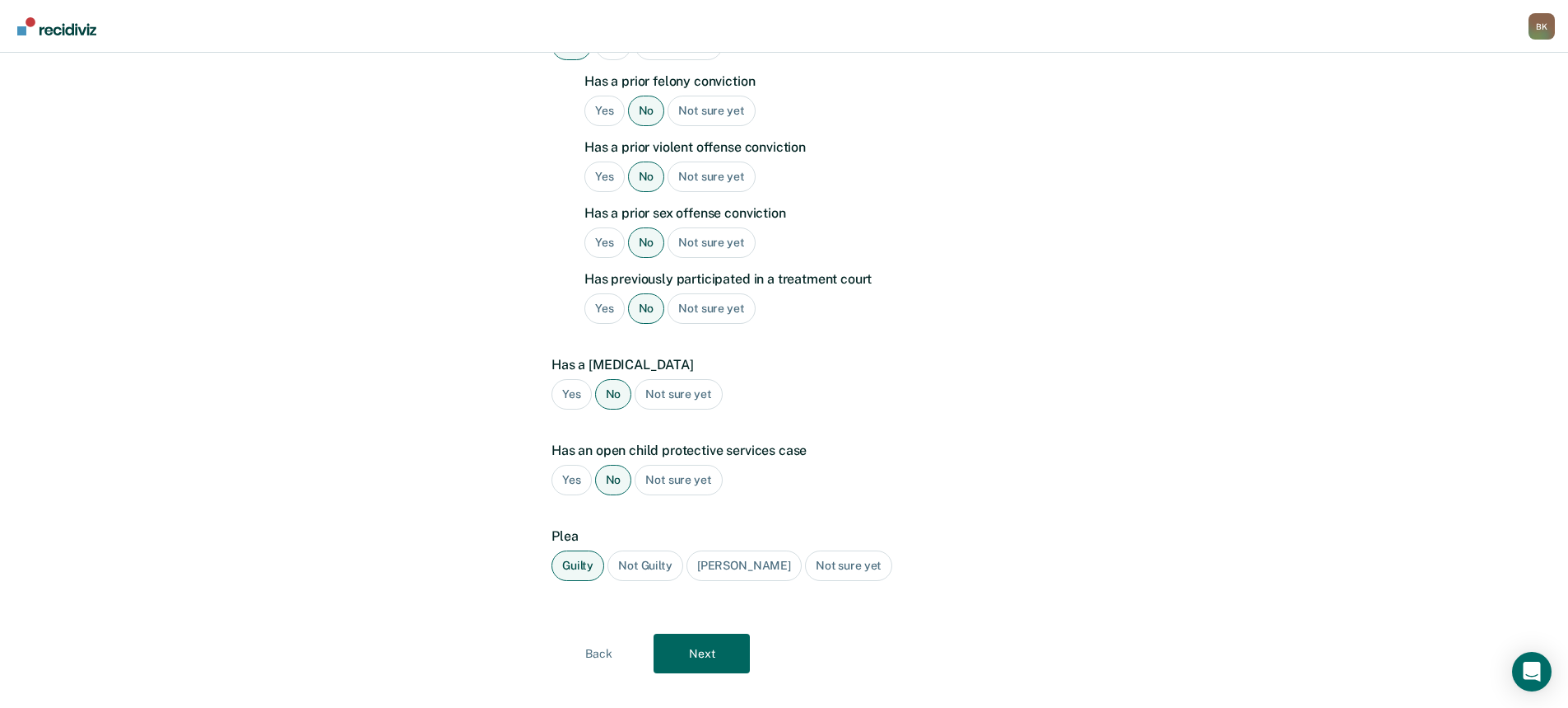
scroll to position [582, 0]
click at [702, 633] on button "Next" at bounding box center [702, 652] width 96 height 39
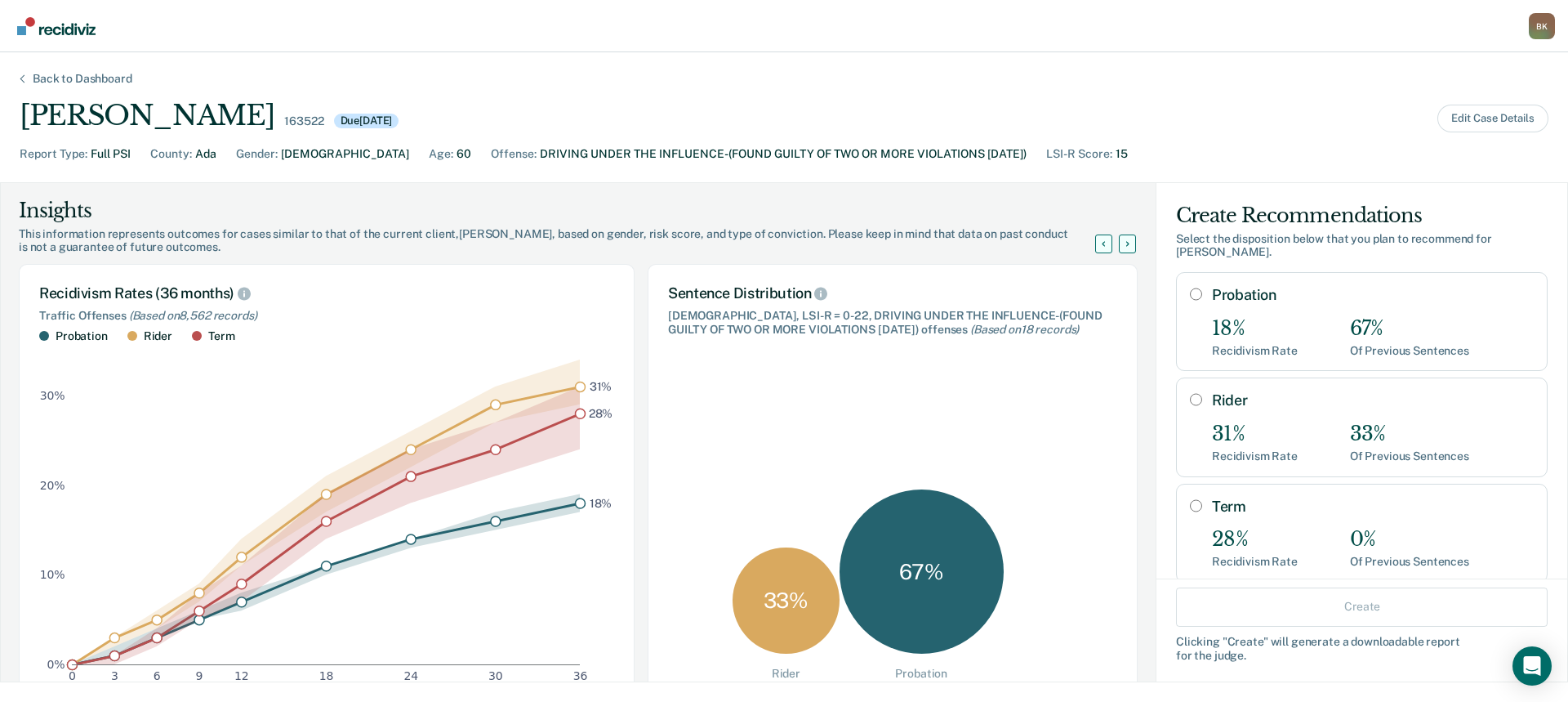
click at [1190, 287] on input "Probation" at bounding box center [1196, 294] width 12 height 13
radio input "true"
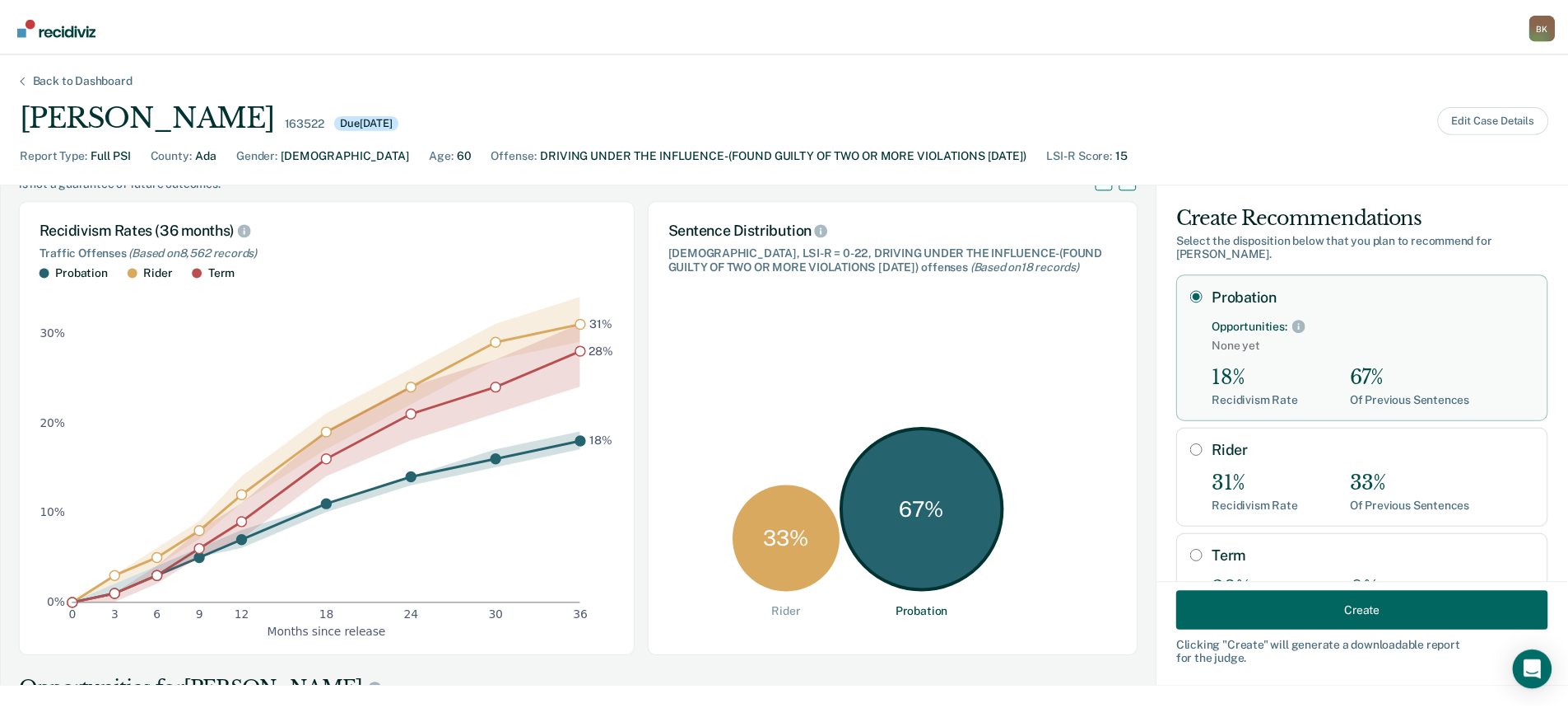
scroll to position [247, 0]
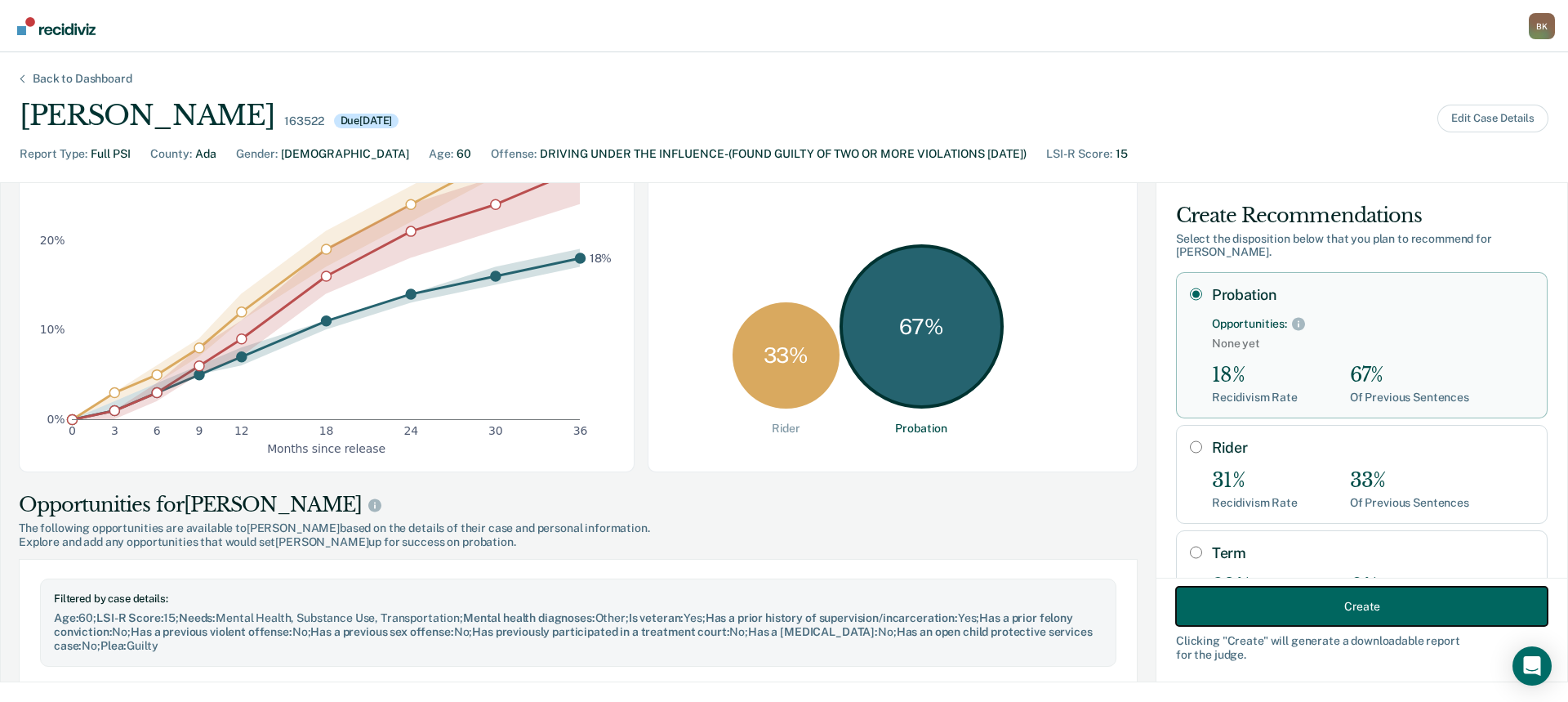
click at [1410, 599] on button "Create" at bounding box center [1362, 605] width 371 height 39
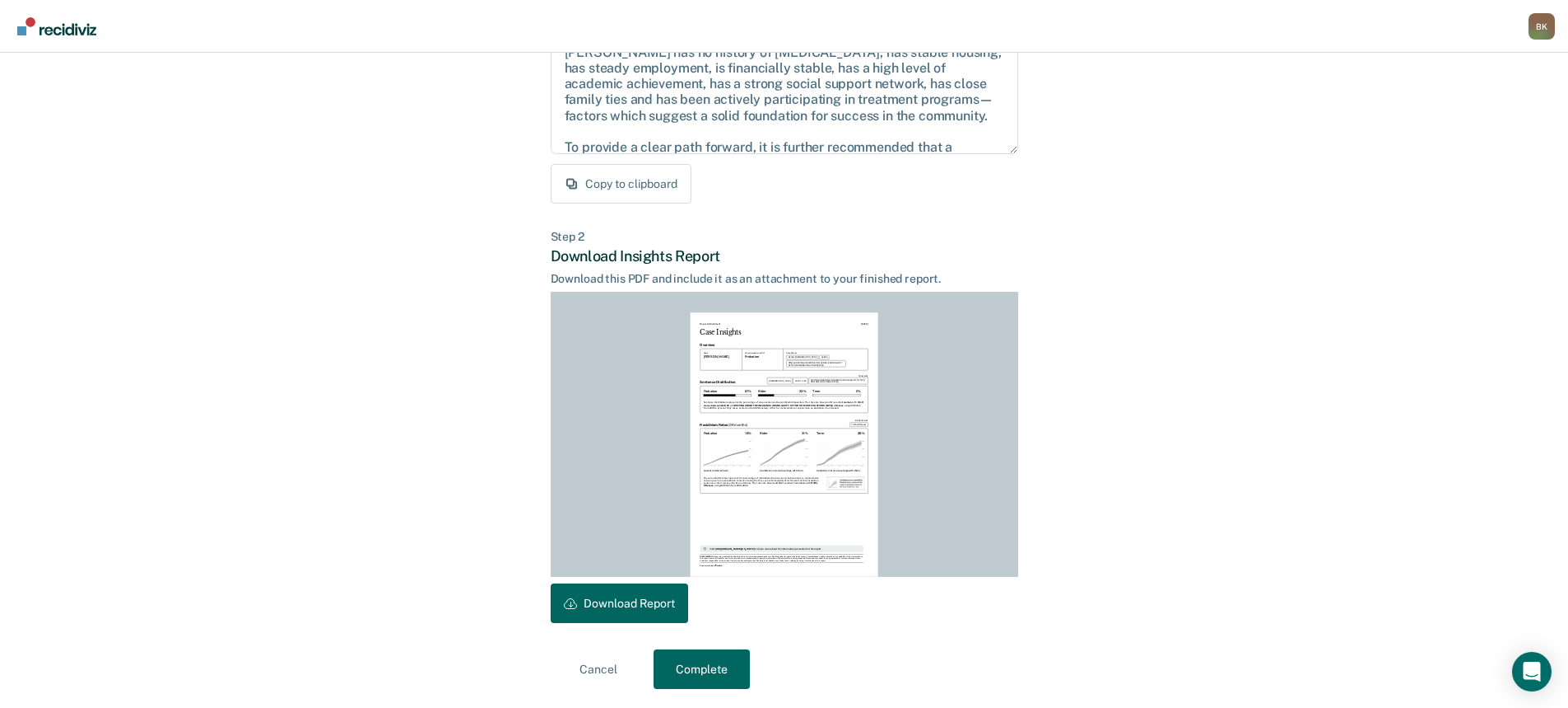
scroll to position [231, 0]
click at [632, 612] on button "Download Report" at bounding box center [620, 602] width 138 height 39
click at [710, 659] on button "Complete" at bounding box center [702, 668] width 96 height 39
